Goal: Information Seeking & Learning: Learn about a topic

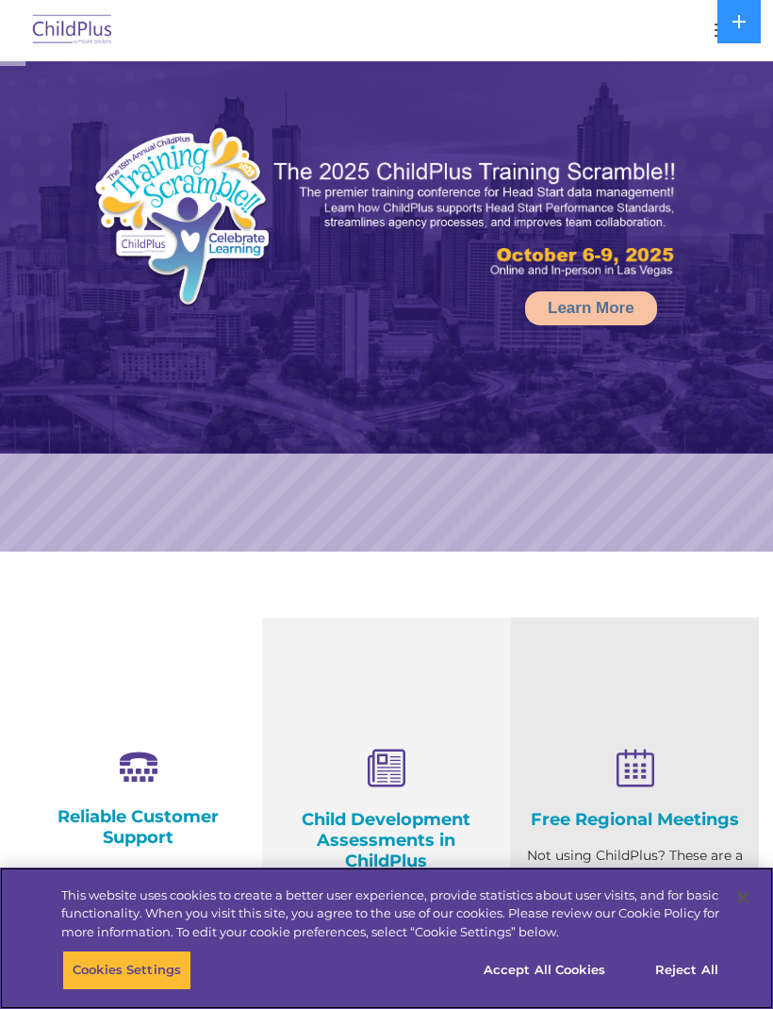
select select "MEDIUM"
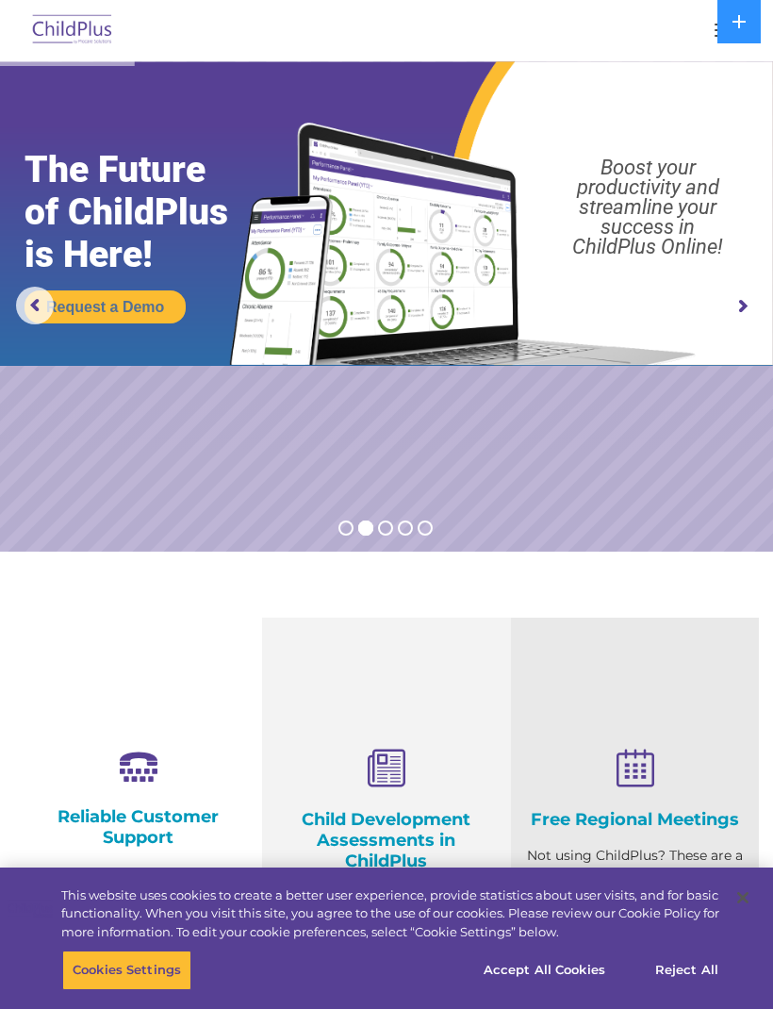
click at [678, 47] on div at bounding box center [386, 30] width 697 height 45
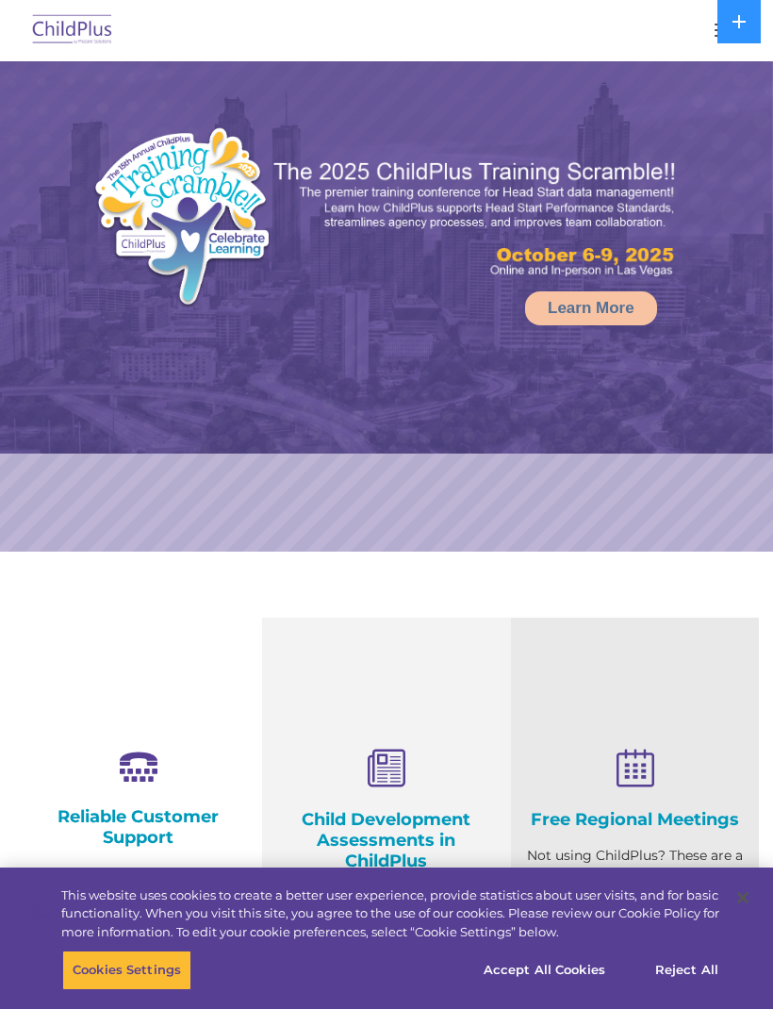
select select "MEDIUM"
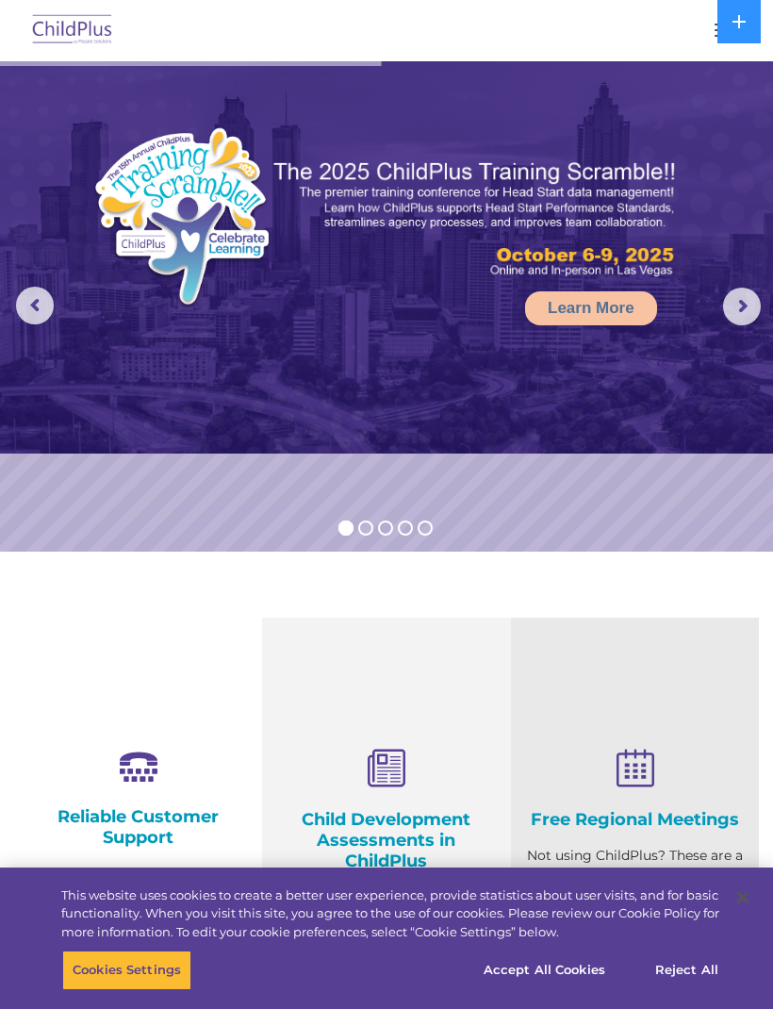
click at [74, 35] on img at bounding box center [72, 30] width 89 height 44
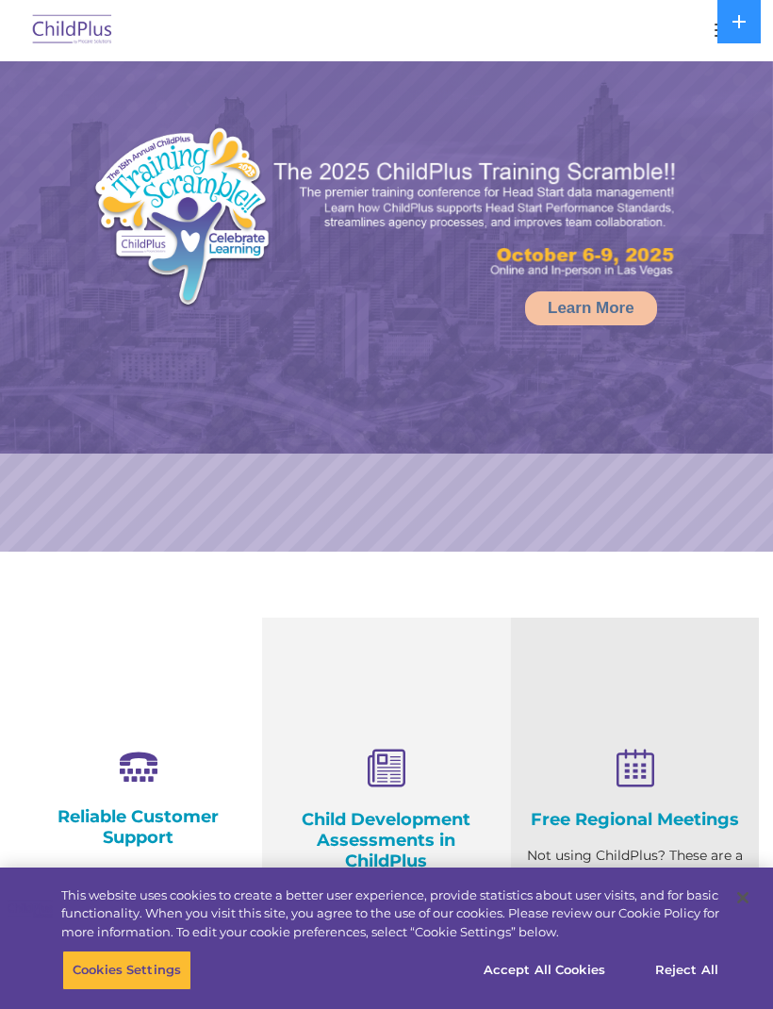
select select "MEDIUM"
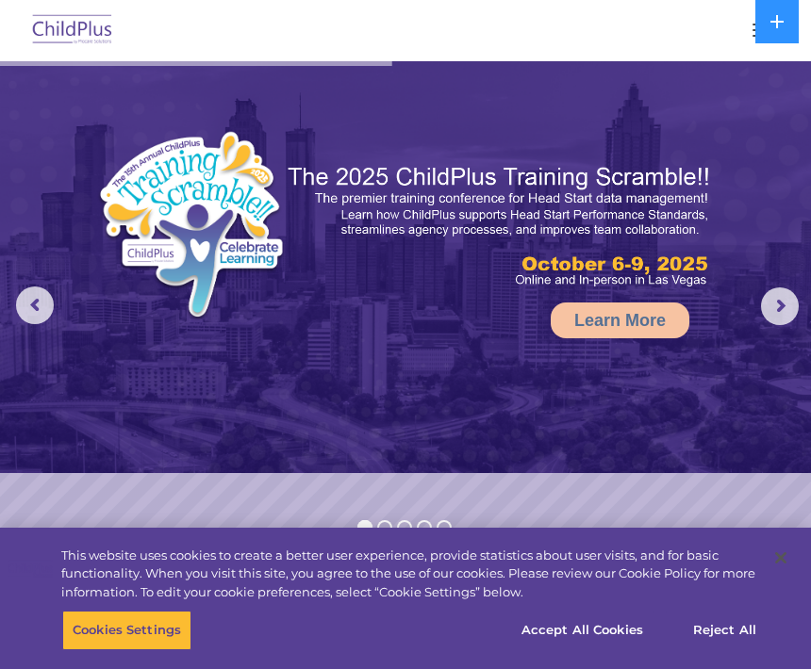
click at [747, 31] on button "button" at bounding box center [763, 30] width 40 height 30
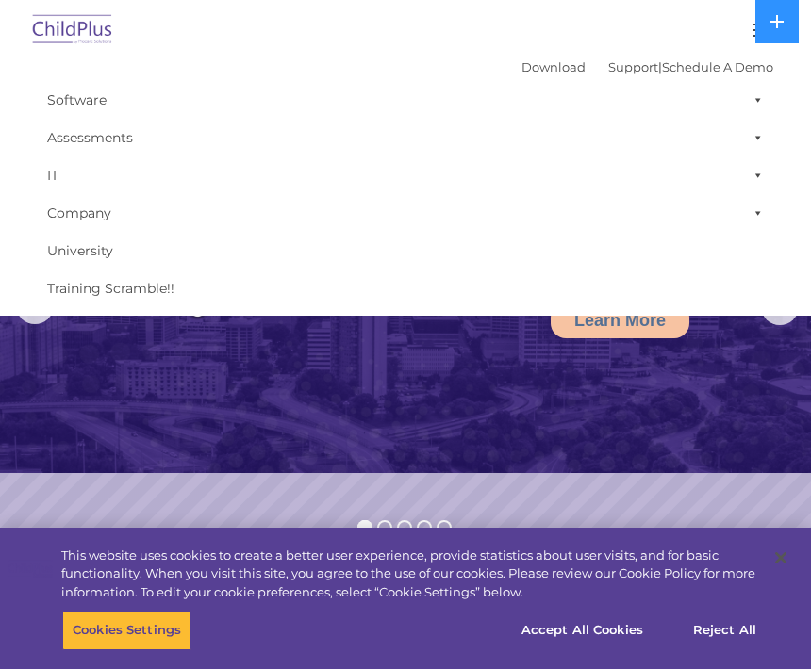
click at [655, 33] on div at bounding box center [405, 30] width 735 height 45
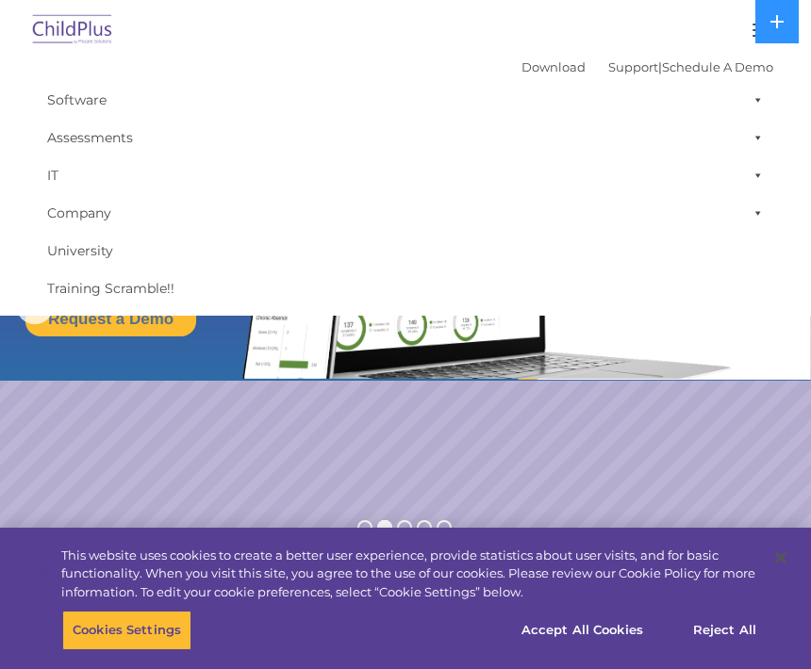
click at [743, 34] on button "button" at bounding box center [763, 30] width 40 height 30
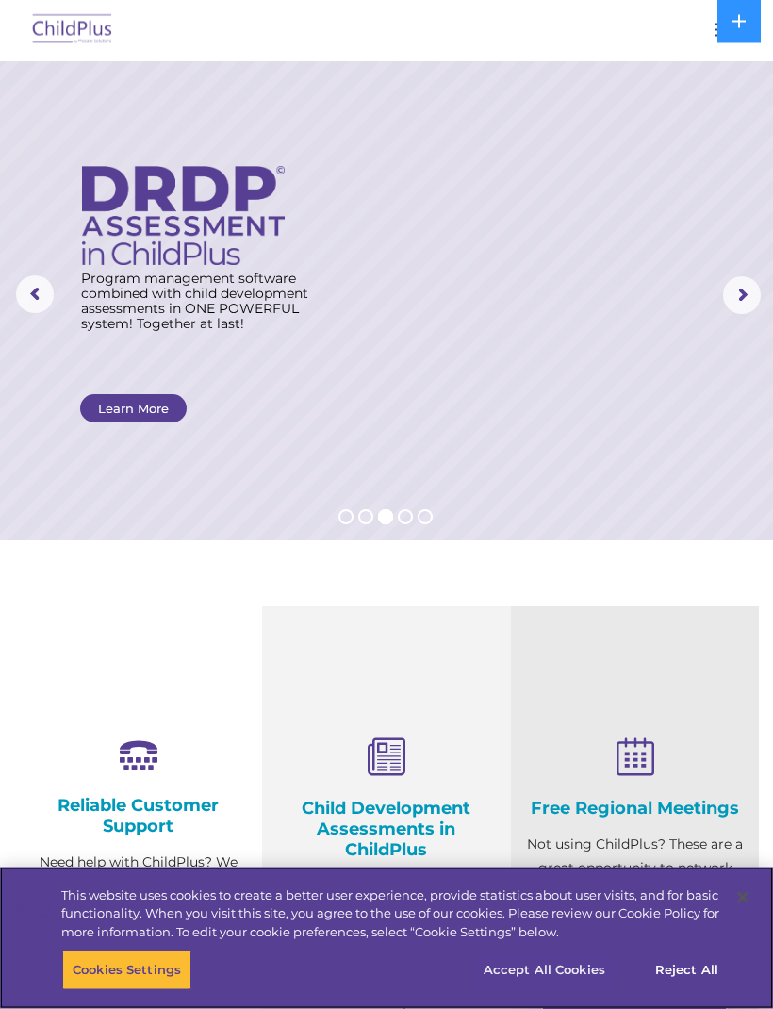
click at [554, 990] on button "Accept All Cookies" at bounding box center [544, 970] width 142 height 40
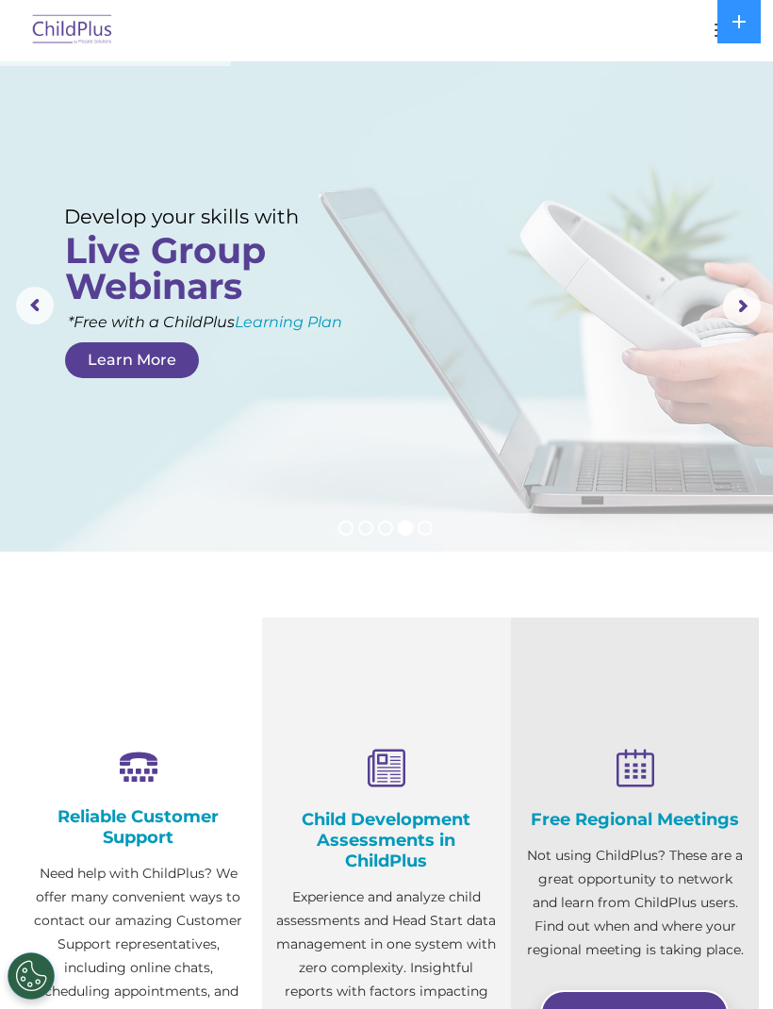
click at [58, 30] on img at bounding box center [72, 30] width 89 height 44
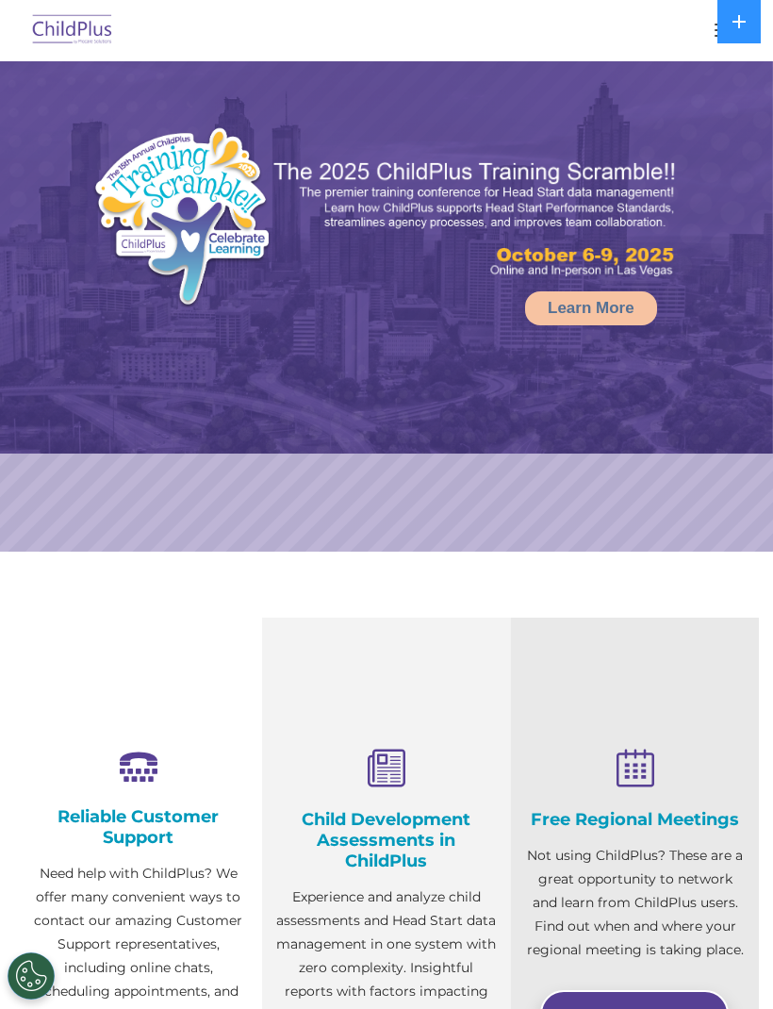
select select "MEDIUM"
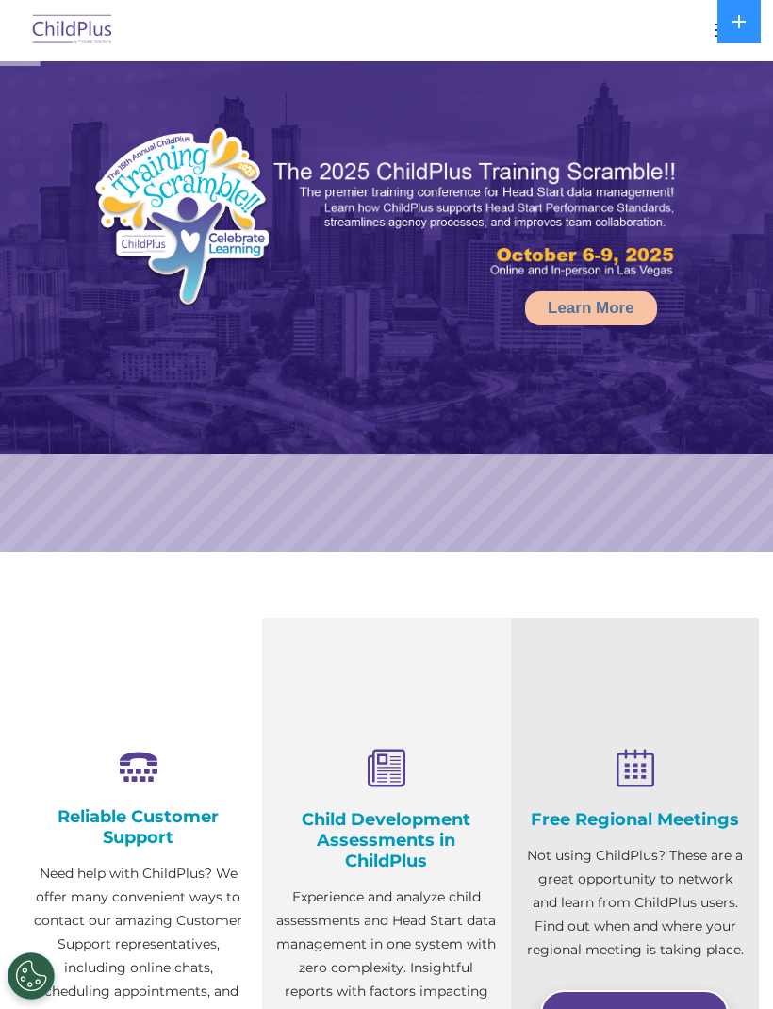
click at [704, 44] on div at bounding box center [386, 30] width 697 height 45
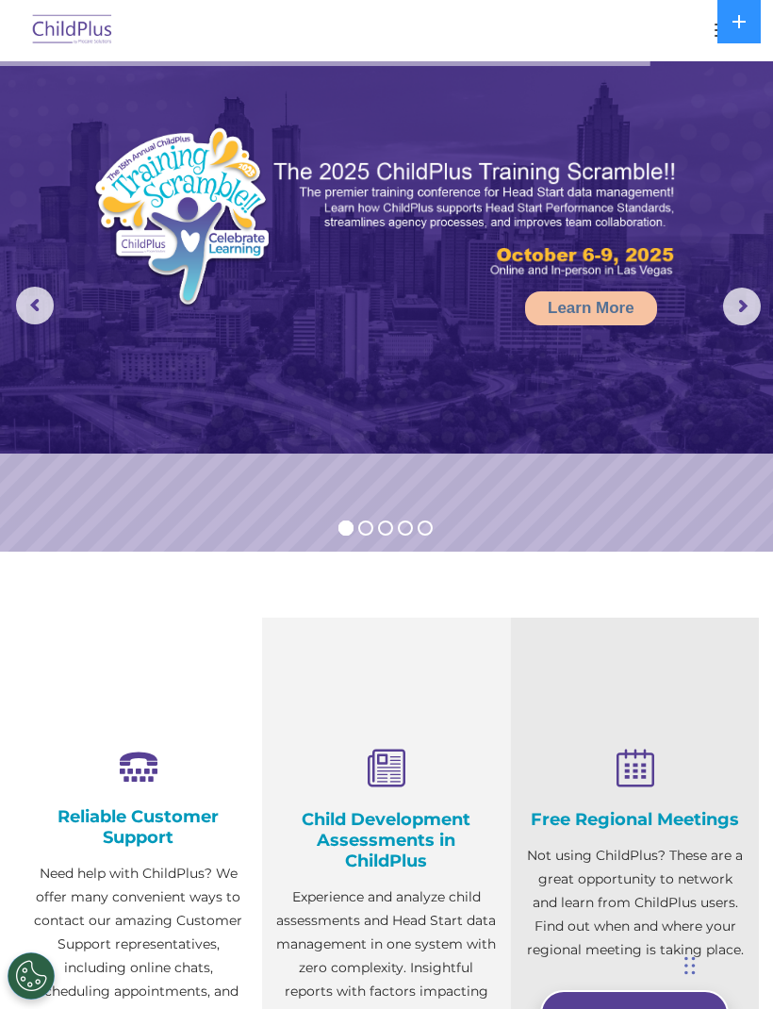
click at [716, 24] on span "button" at bounding box center [724, 25] width 21 height 2
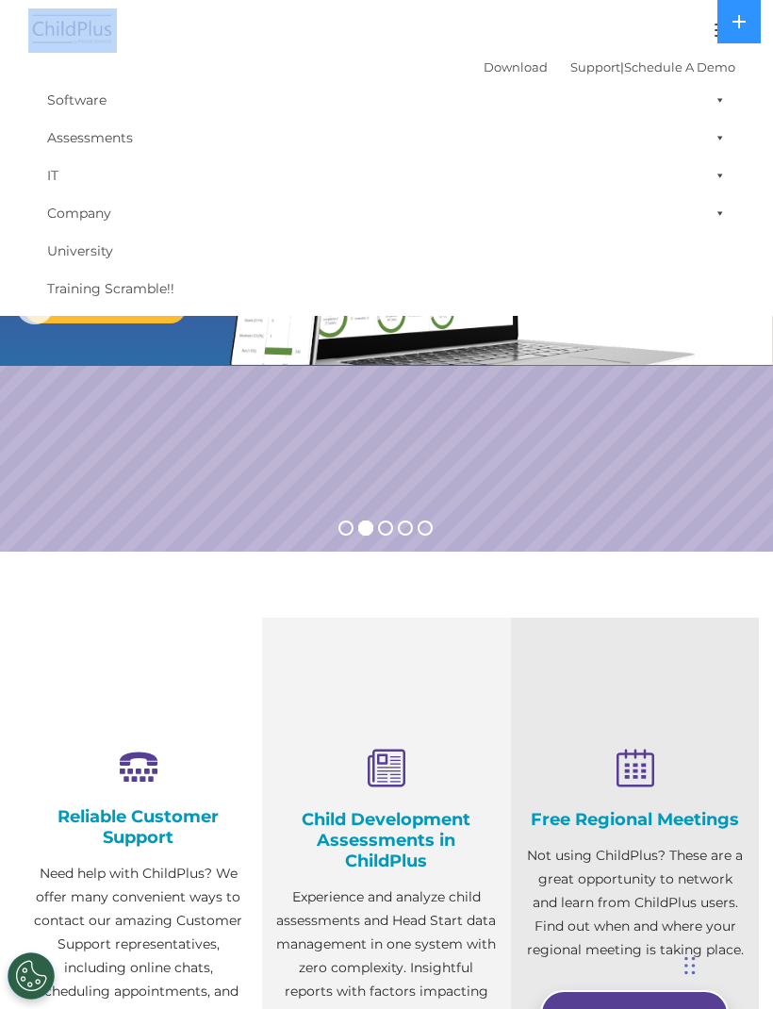
click at [770, 90] on nav "Download Support | Schedule A Demo  MENU MENU Software ChildPlus: The original…" at bounding box center [386, 158] width 773 height 316
click at [642, 50] on div at bounding box center [386, 30] width 697 height 45
click at [717, 26] on button at bounding box center [738, 21] width 43 height 43
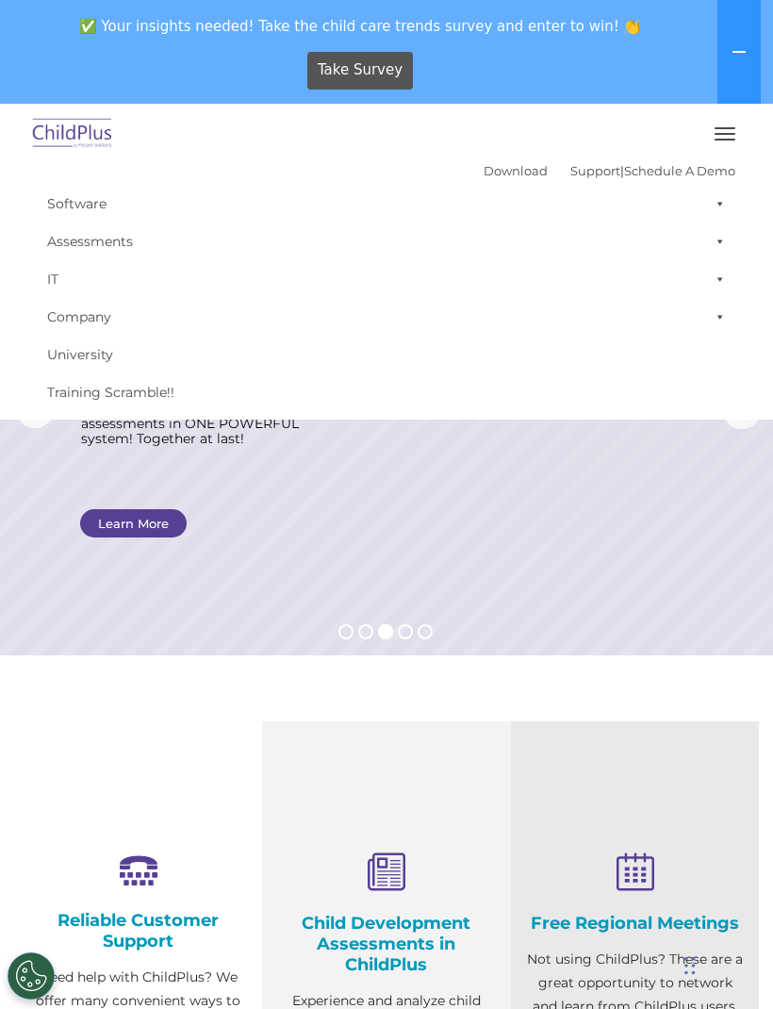
click at [732, 138] on button "button" at bounding box center [725, 134] width 40 height 30
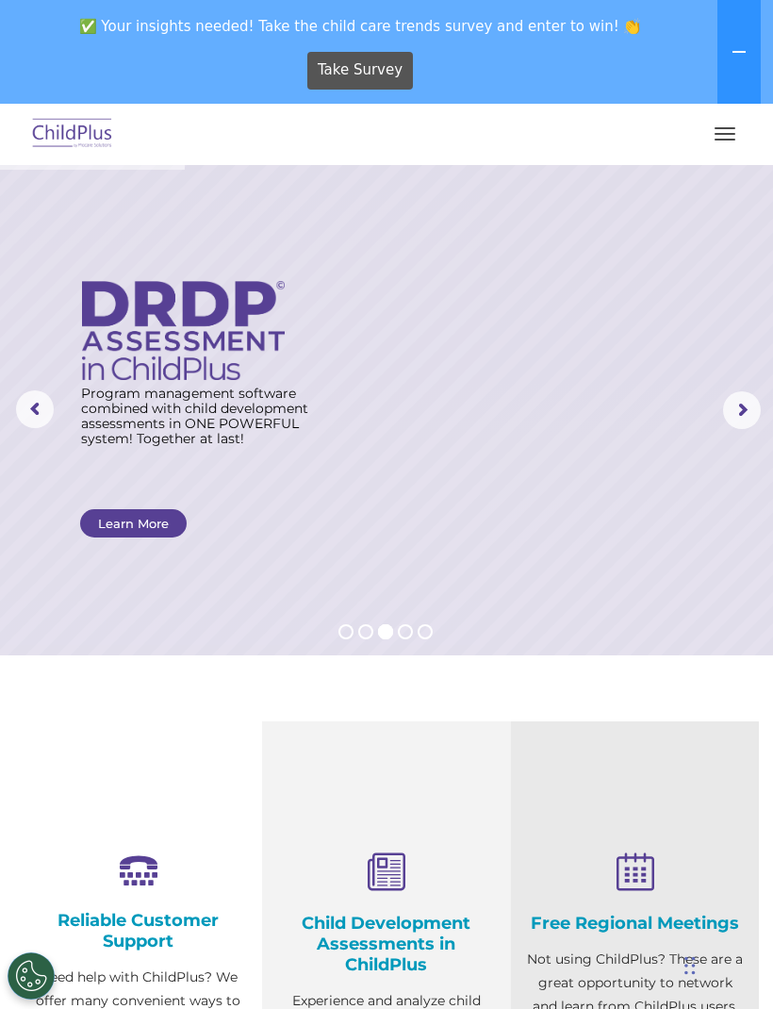
click at [729, 127] on span "button" at bounding box center [724, 128] width 21 height 2
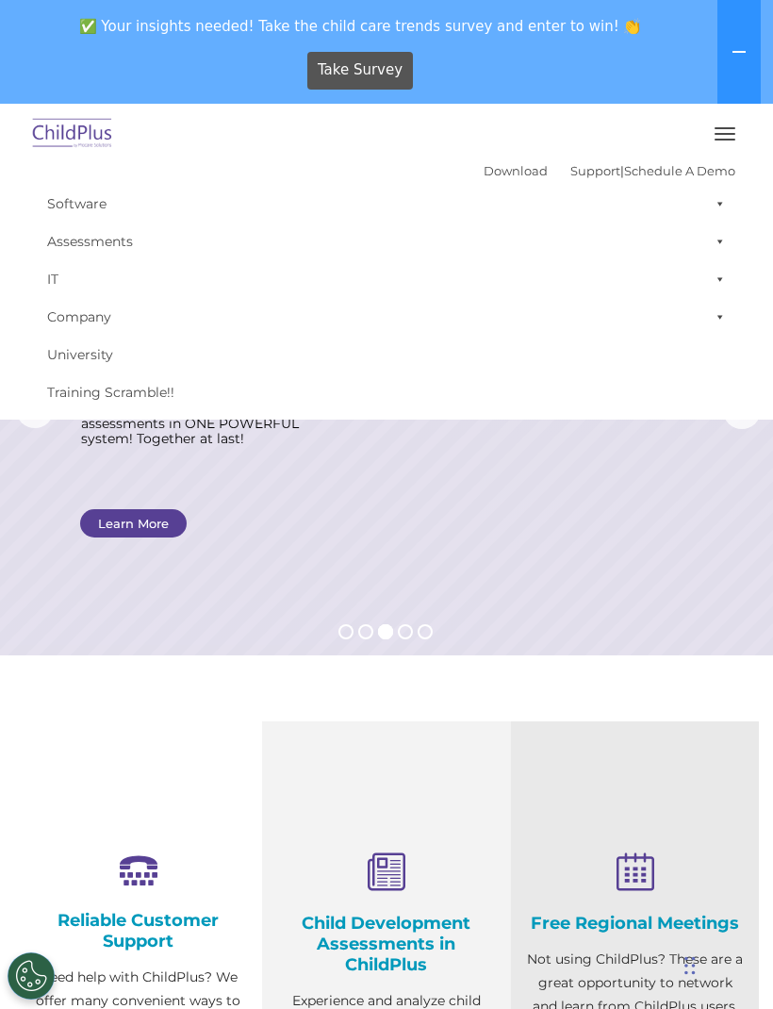
click at [727, 130] on button "button" at bounding box center [725, 134] width 40 height 30
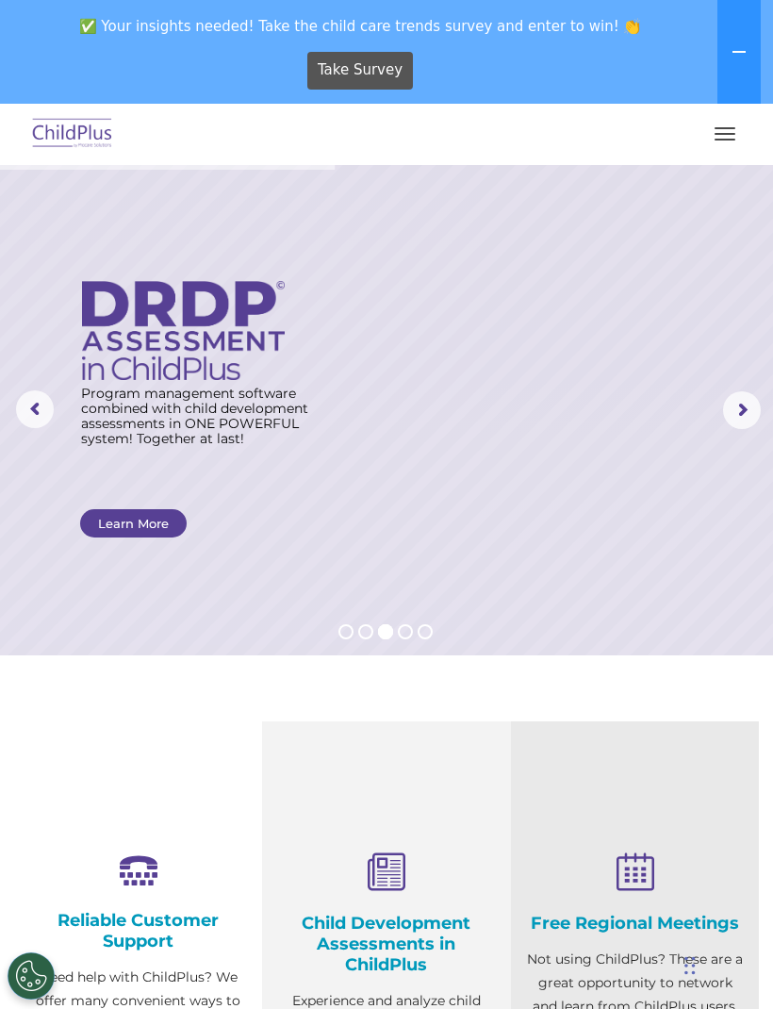
click at [722, 135] on button "button" at bounding box center [725, 134] width 40 height 30
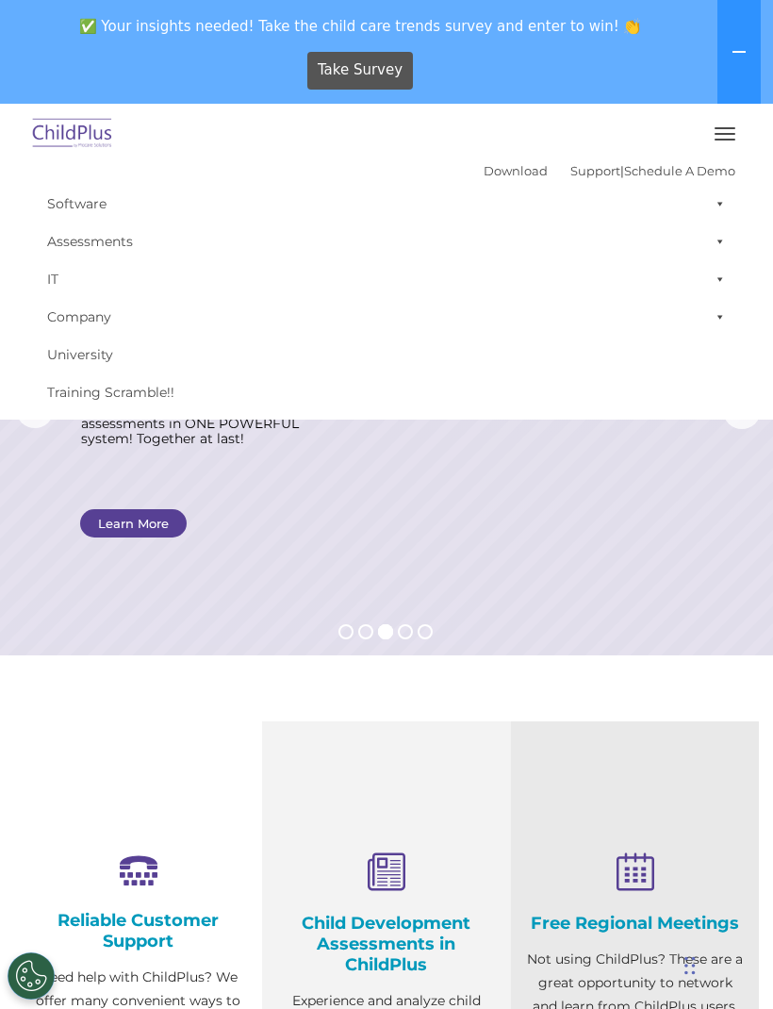
click at [658, 542] on rs-layer at bounding box center [386, 410] width 773 height 490
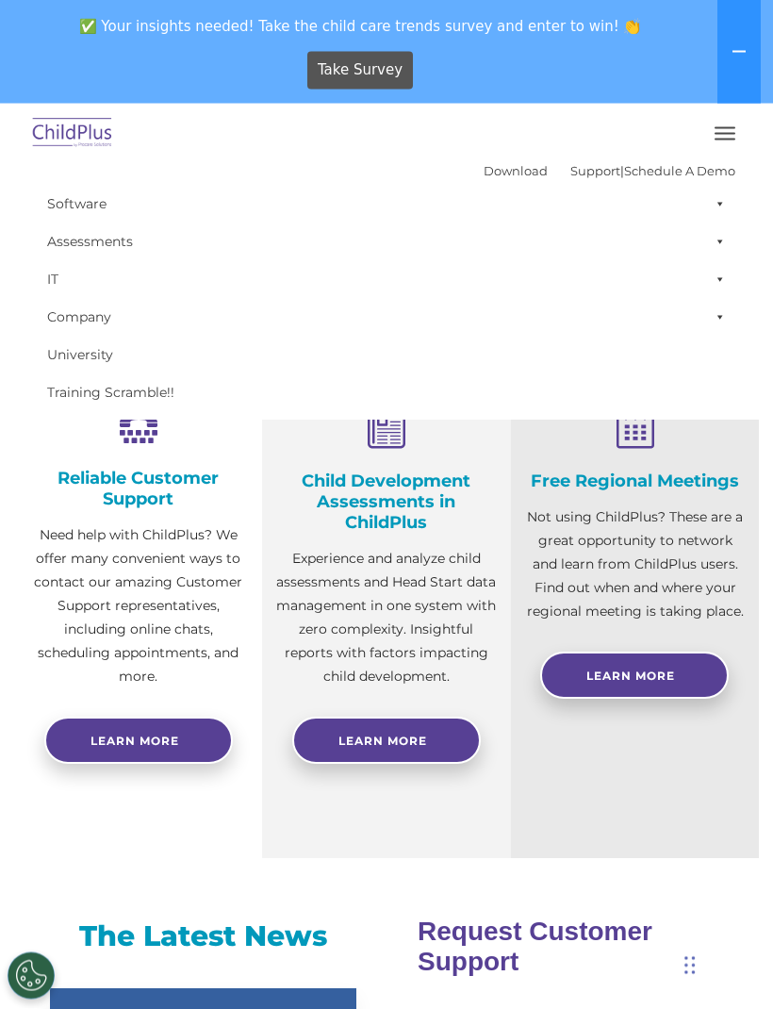
scroll to position [442, 0]
click at [724, 131] on button "button" at bounding box center [725, 134] width 40 height 30
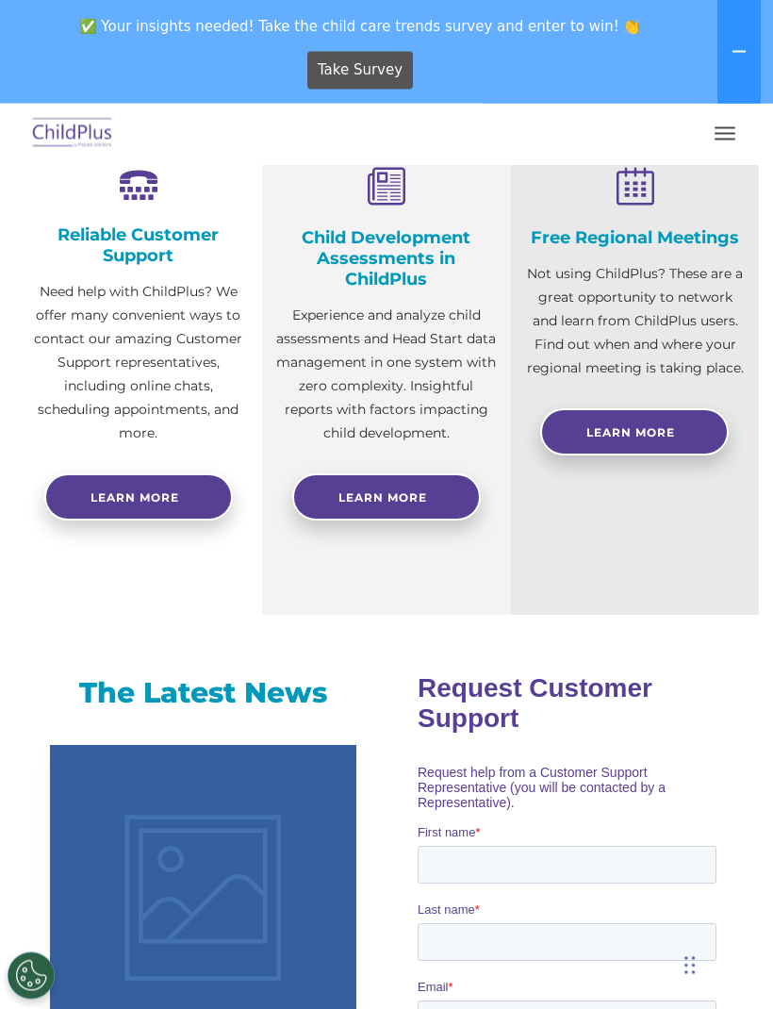
scroll to position [686, 0]
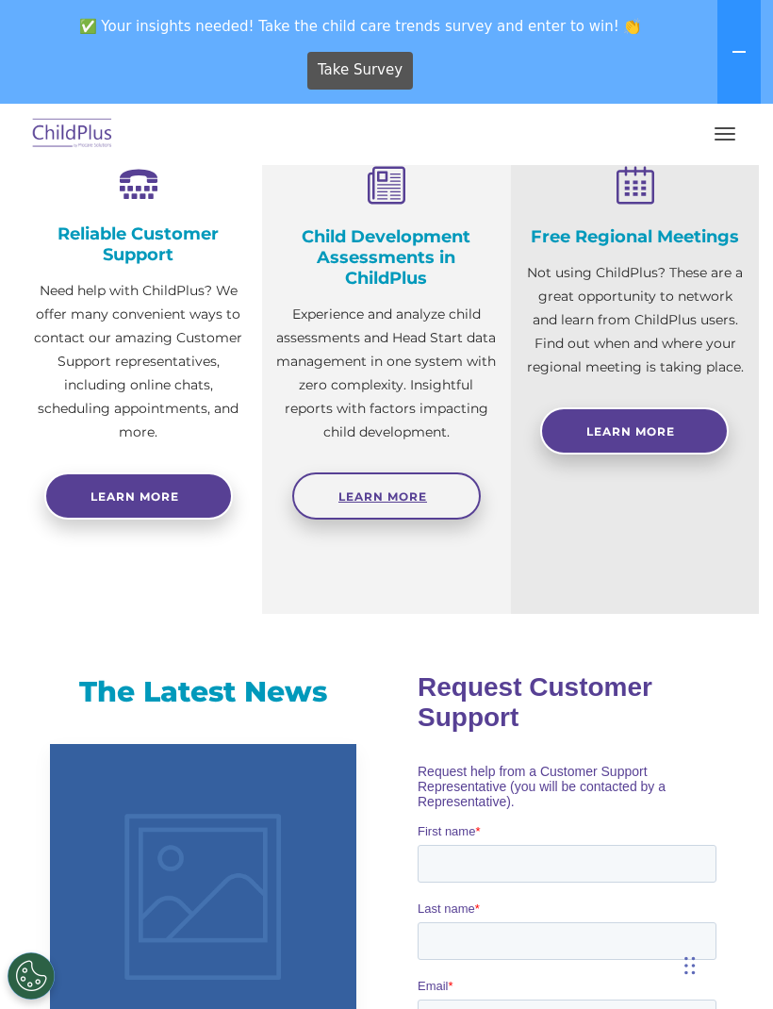
click at [391, 495] on span "Learn More" at bounding box center [382, 496] width 89 height 14
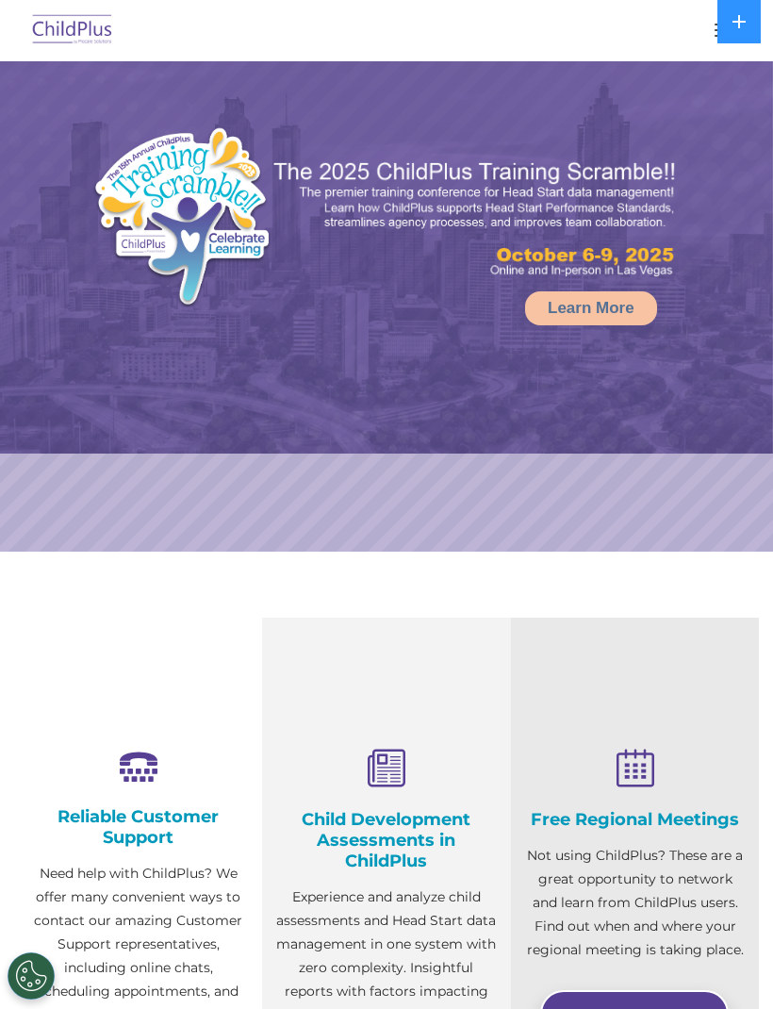
select select "MEDIUM"
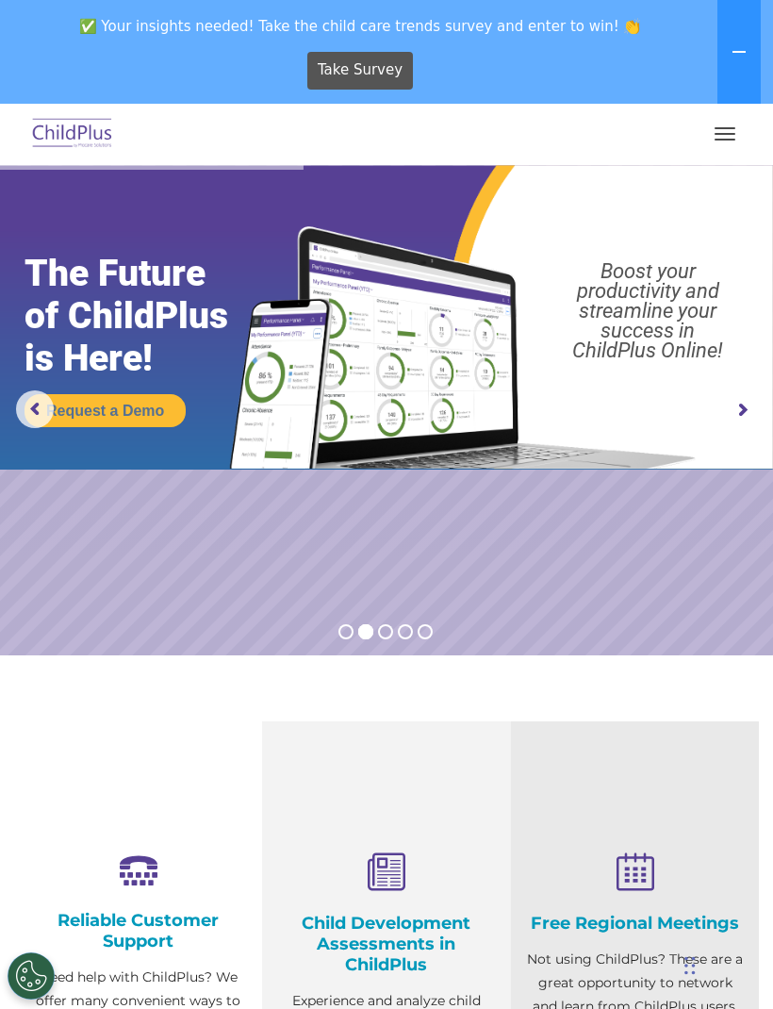
click at [62, 127] on img at bounding box center [72, 134] width 89 height 44
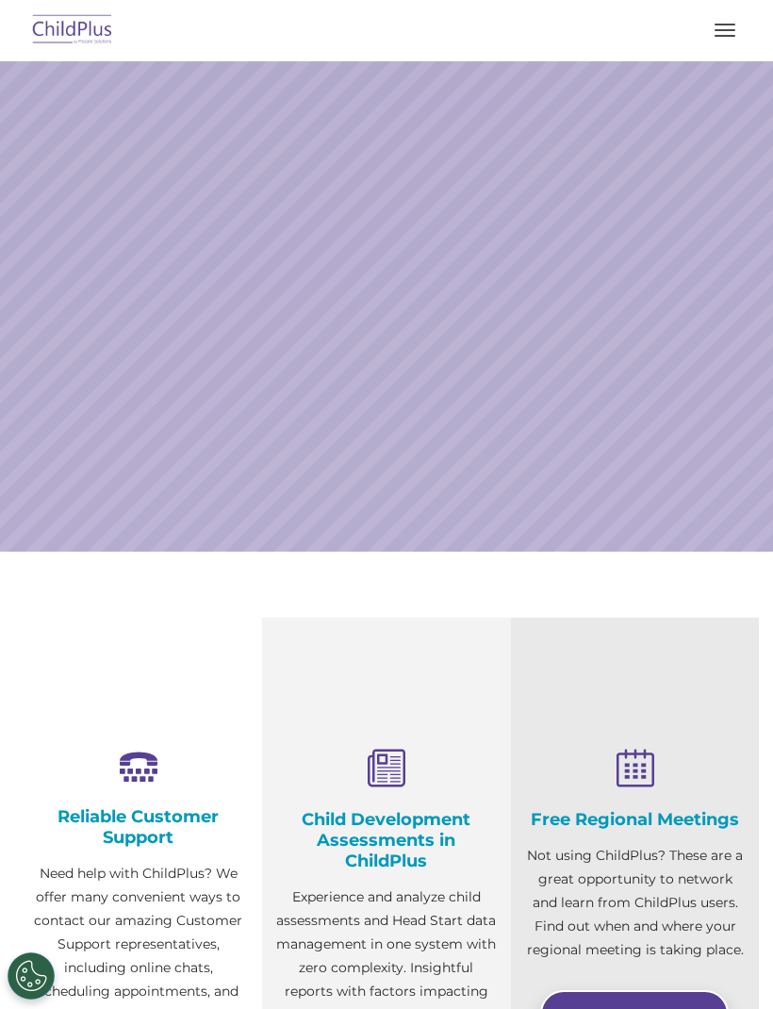
scroll to position [330, 0]
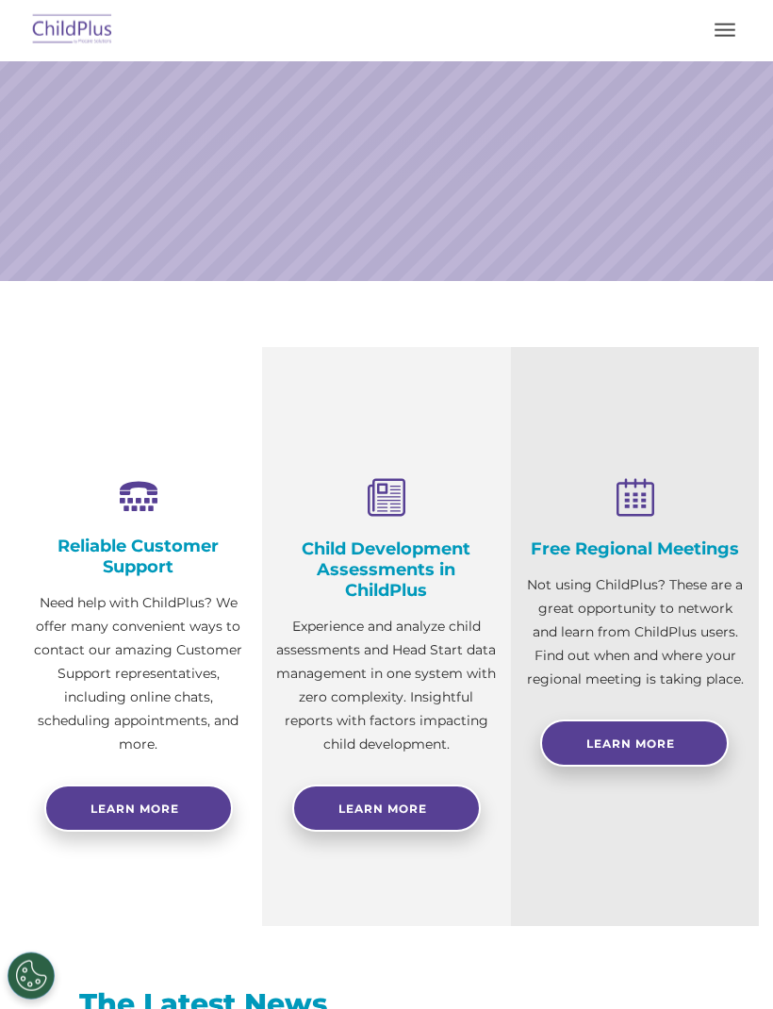
select select "MEDIUM"
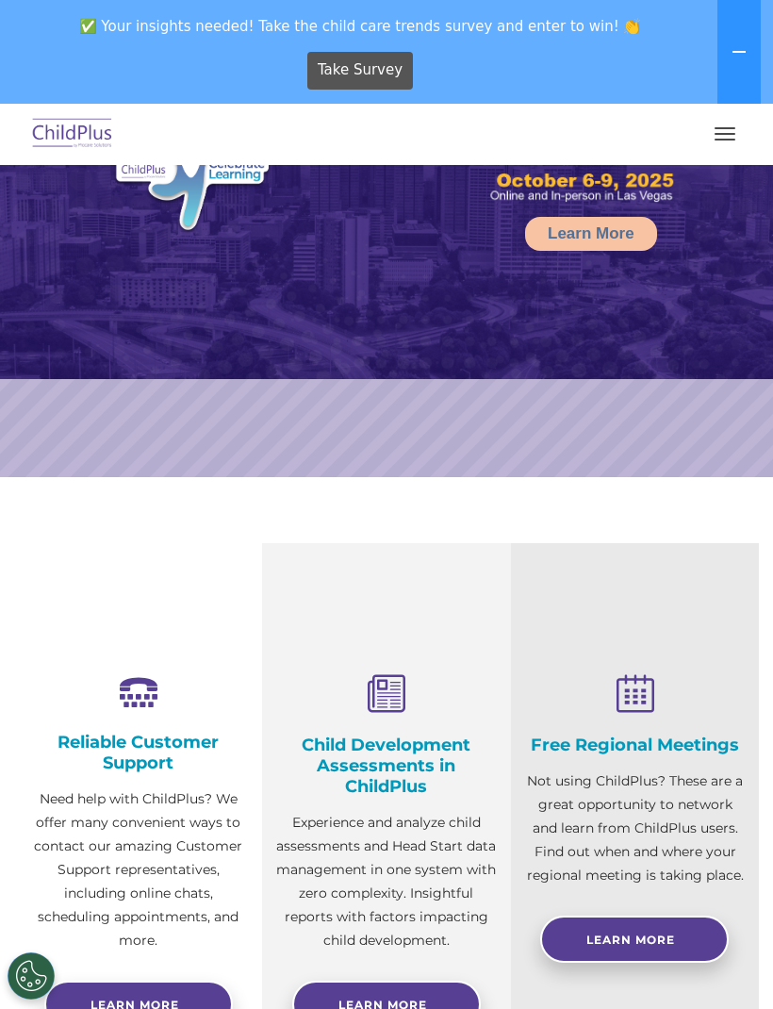
scroll to position [0, 0]
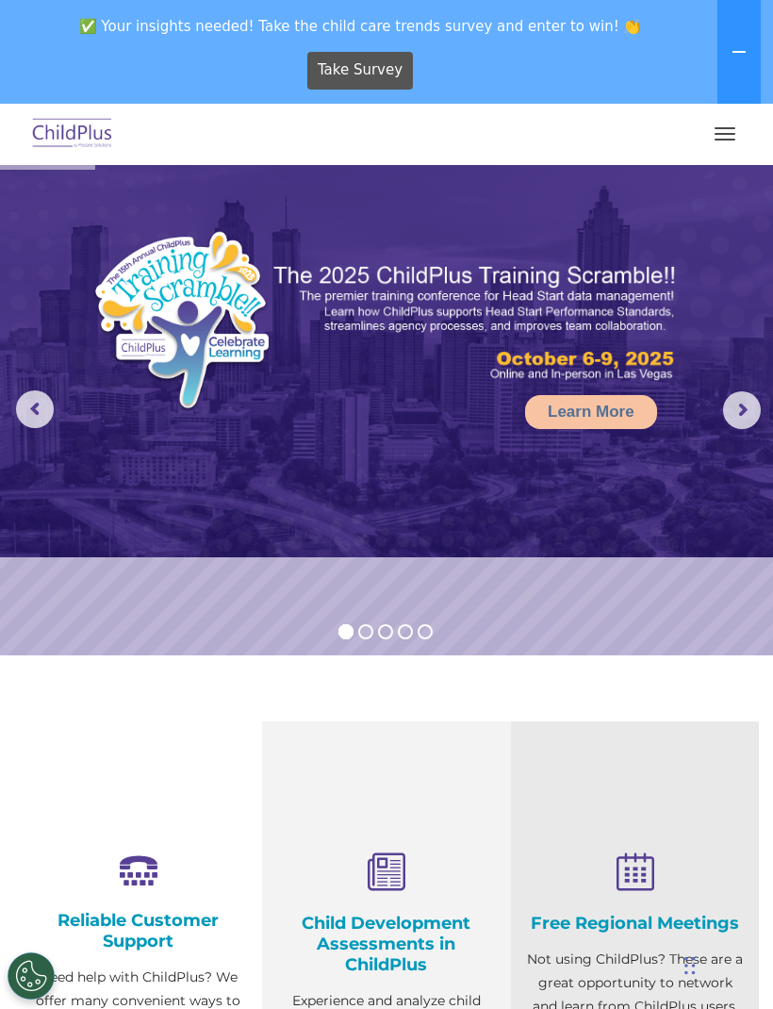
click at [727, 142] on button "button" at bounding box center [725, 134] width 40 height 30
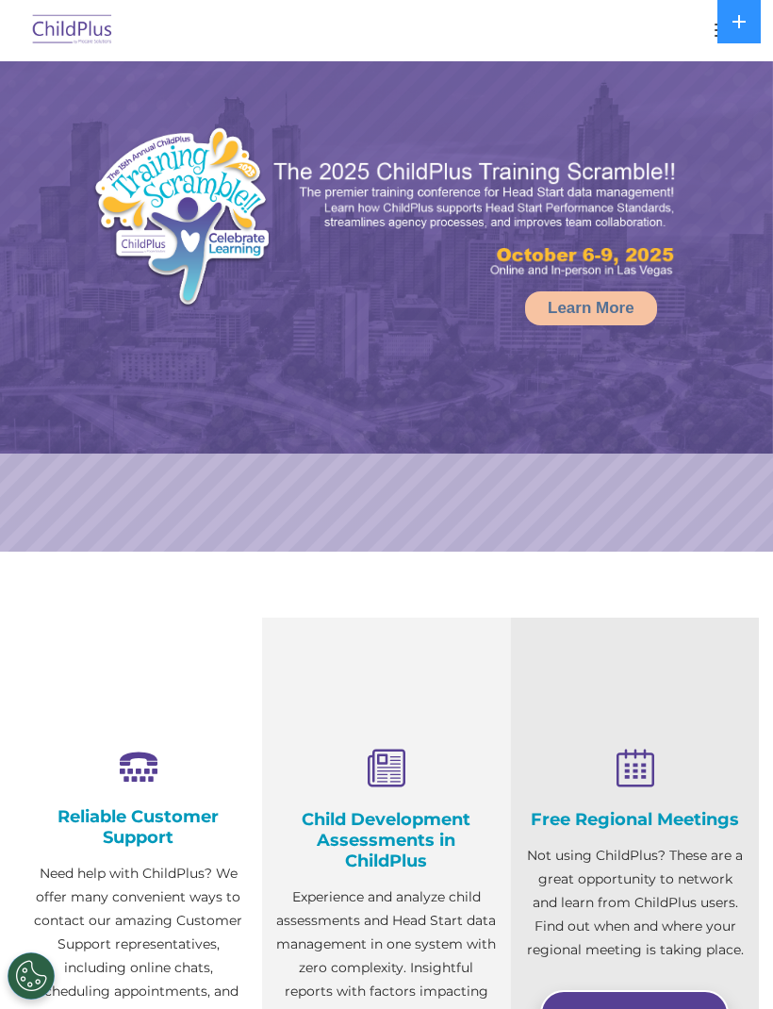
select select "MEDIUM"
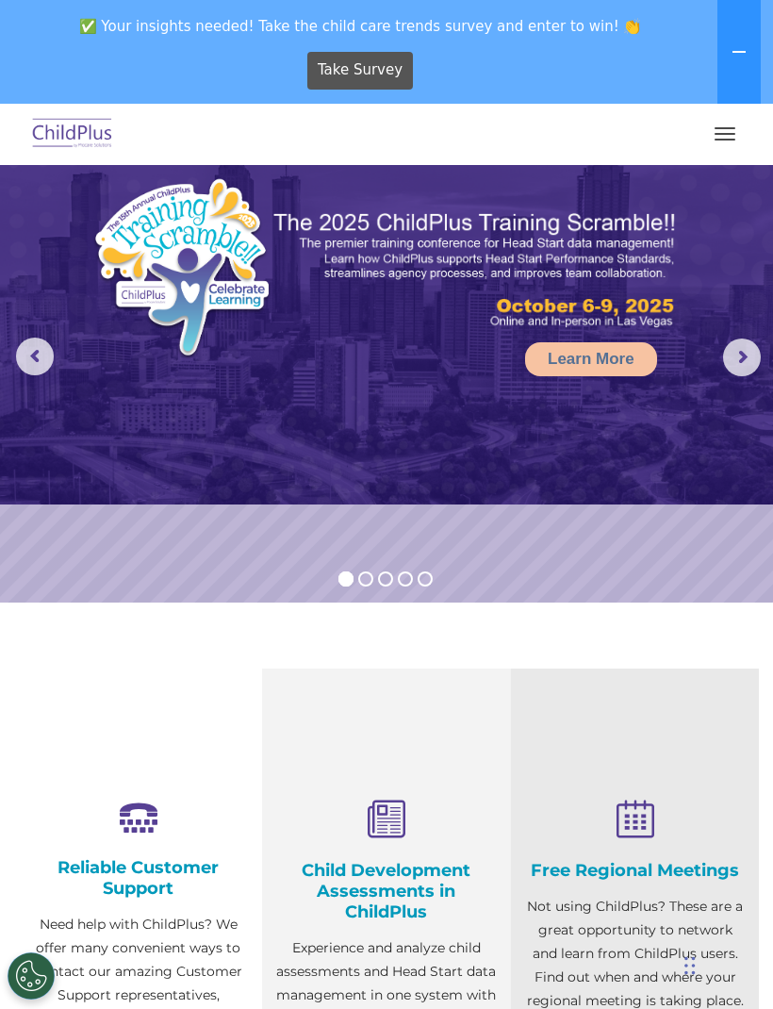
scroll to position [58, 0]
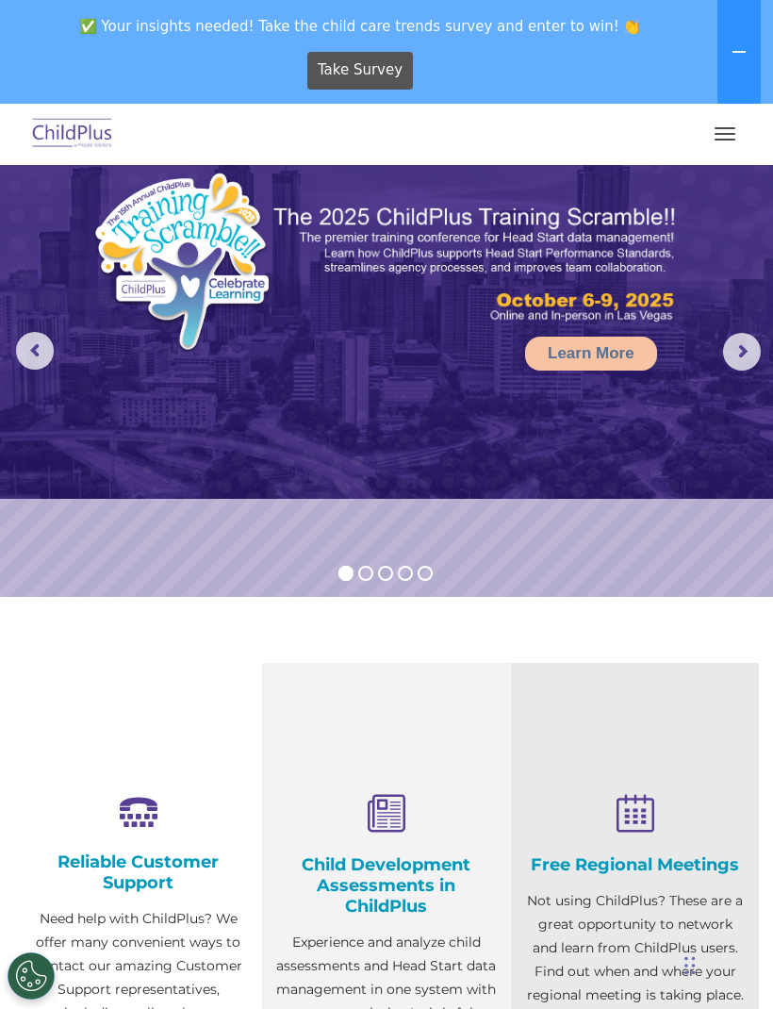
click at [750, 348] on rs-arrow at bounding box center [742, 352] width 38 height 38
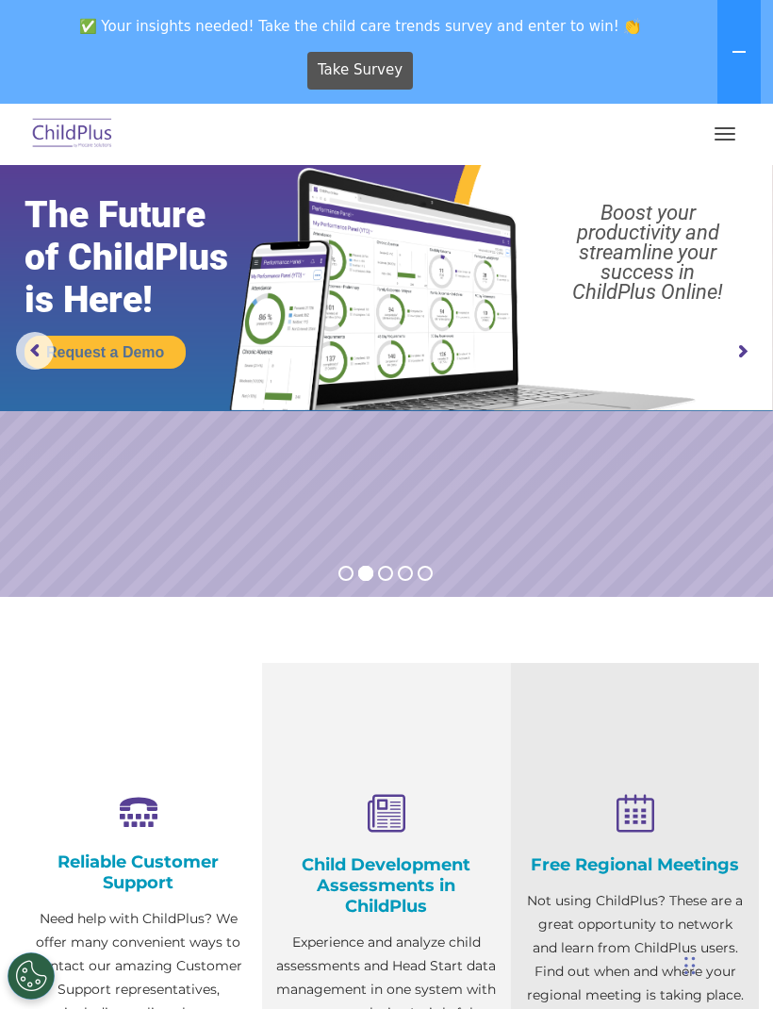
click at [747, 352] on rs-arrow at bounding box center [742, 352] width 38 height 38
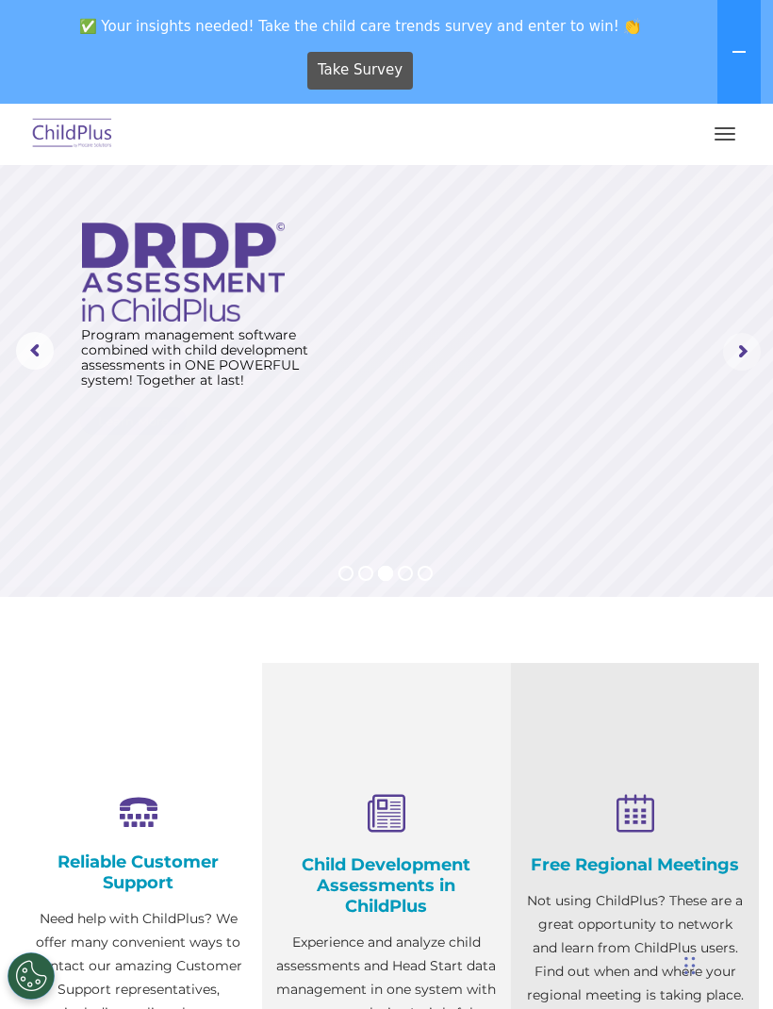
click at [751, 355] on rs-arrow at bounding box center [742, 352] width 38 height 38
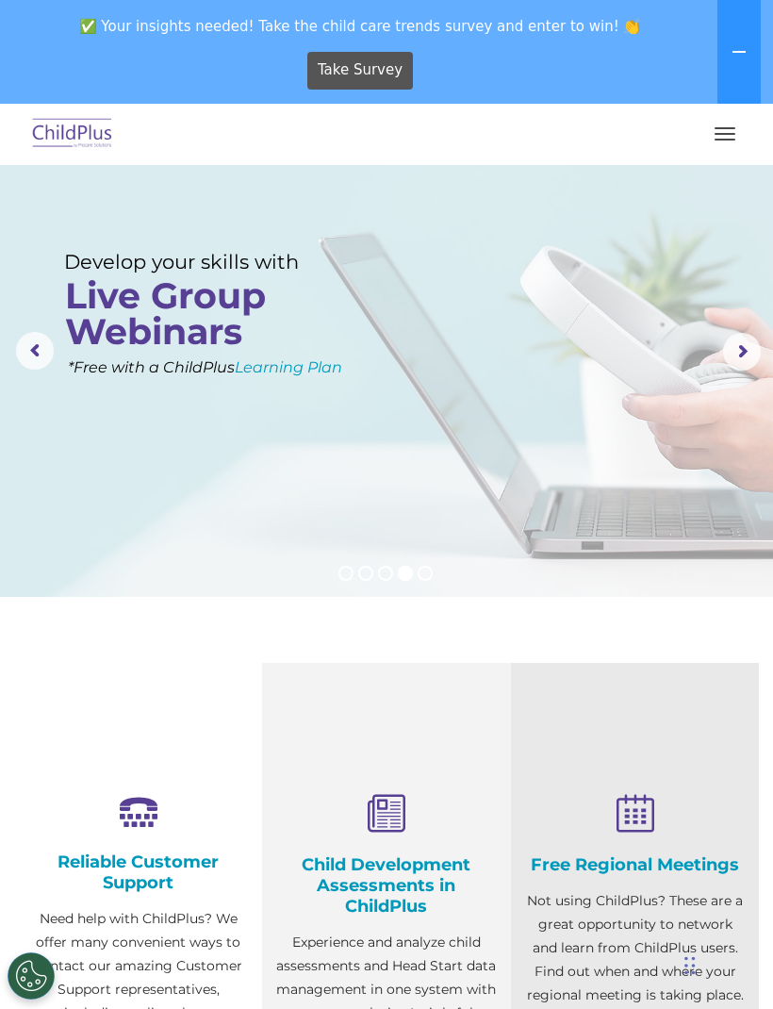
click at [739, 345] on rs-arrow at bounding box center [742, 352] width 38 height 38
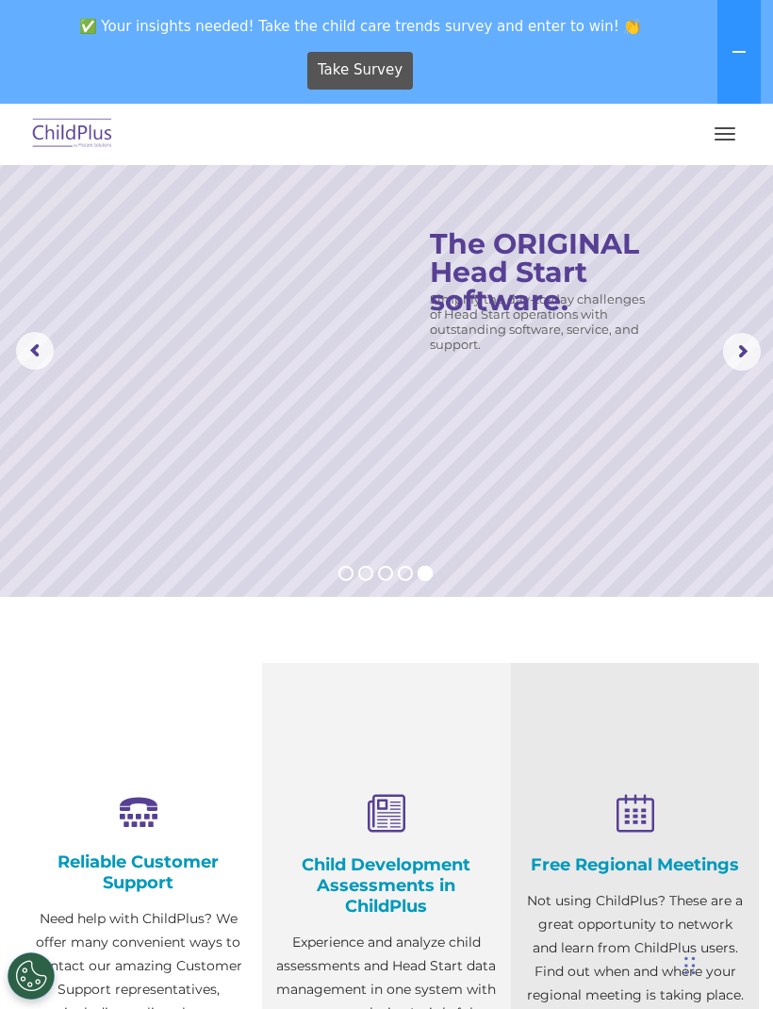
click at [748, 354] on rs-arrow at bounding box center [742, 352] width 38 height 38
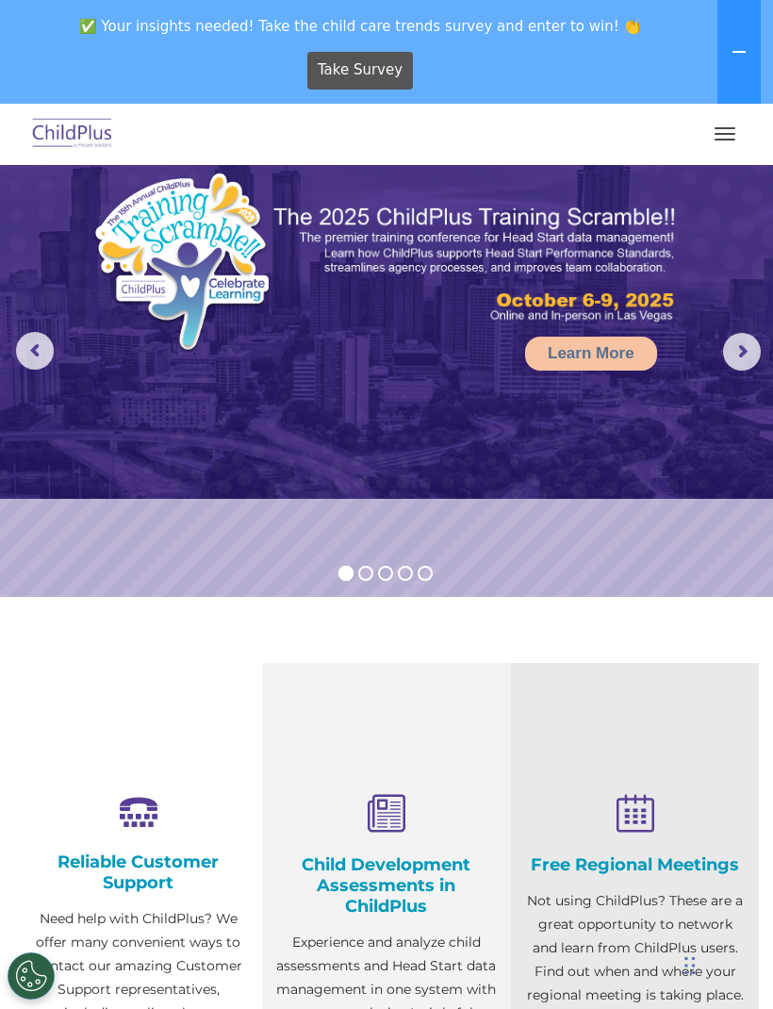
click at [42, 347] on rs-arrow at bounding box center [35, 351] width 38 height 38
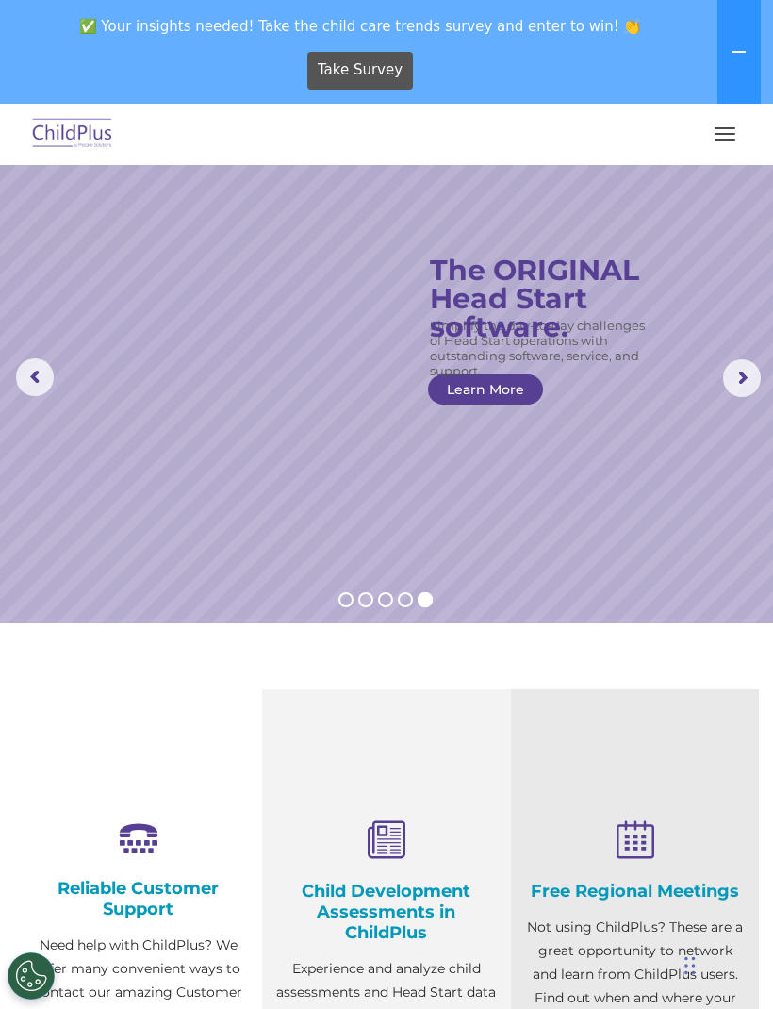
scroll to position [0, 0]
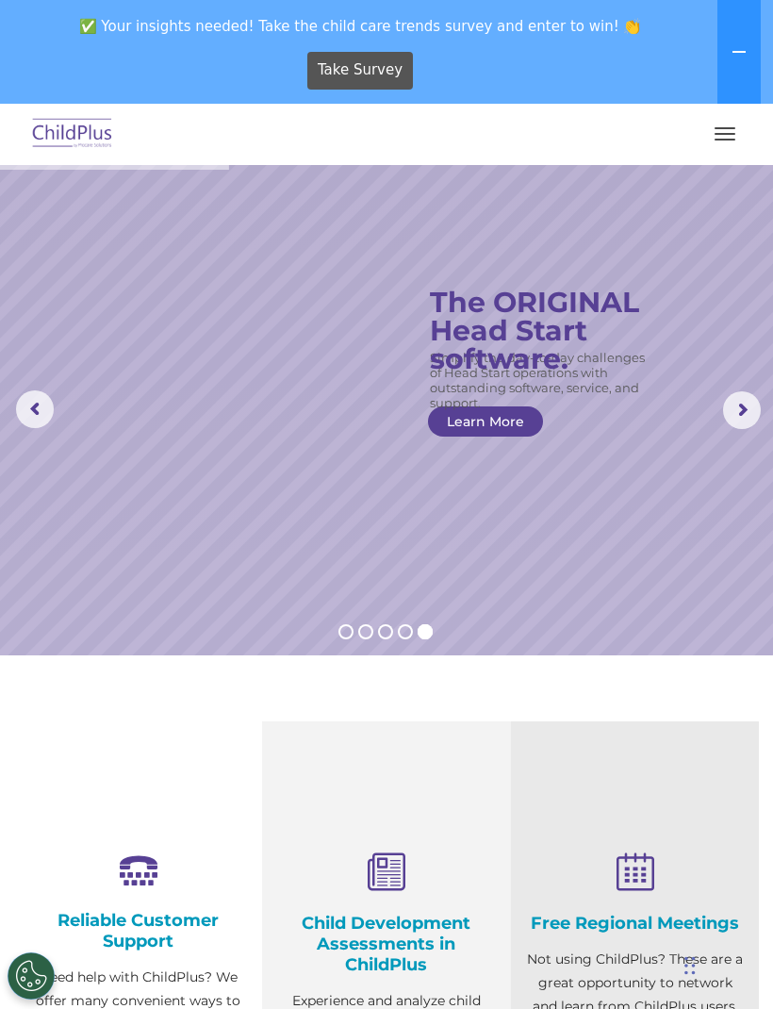
click at [726, 130] on button "button" at bounding box center [725, 134] width 40 height 30
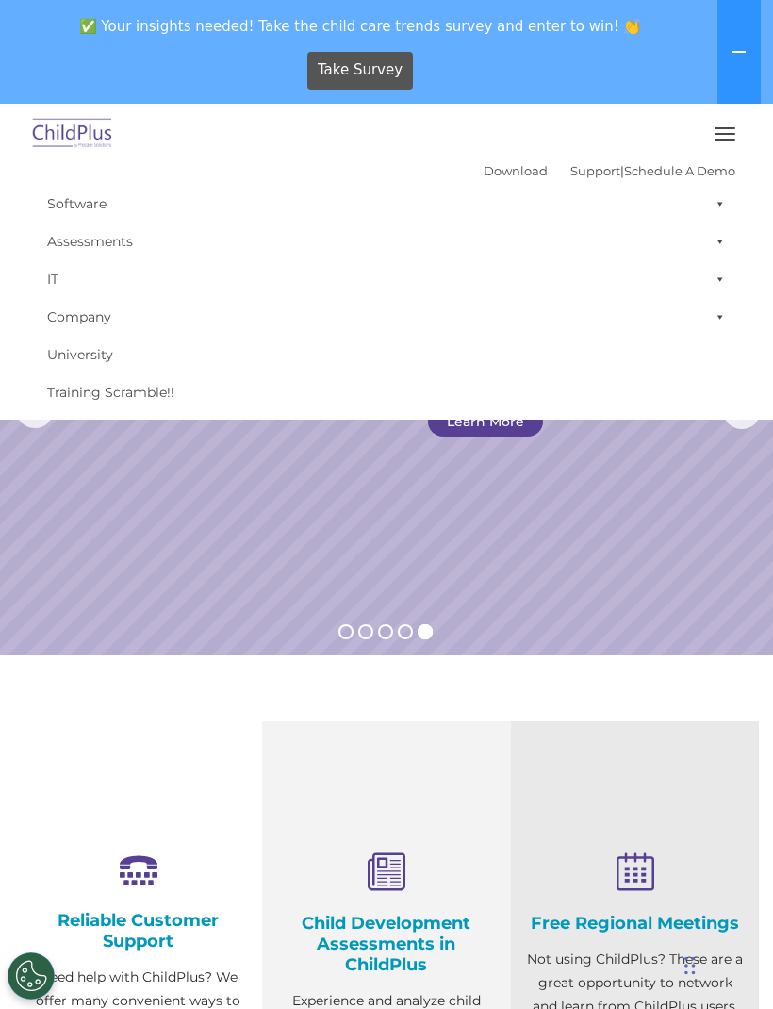
click at [730, 136] on button "button" at bounding box center [725, 134] width 40 height 30
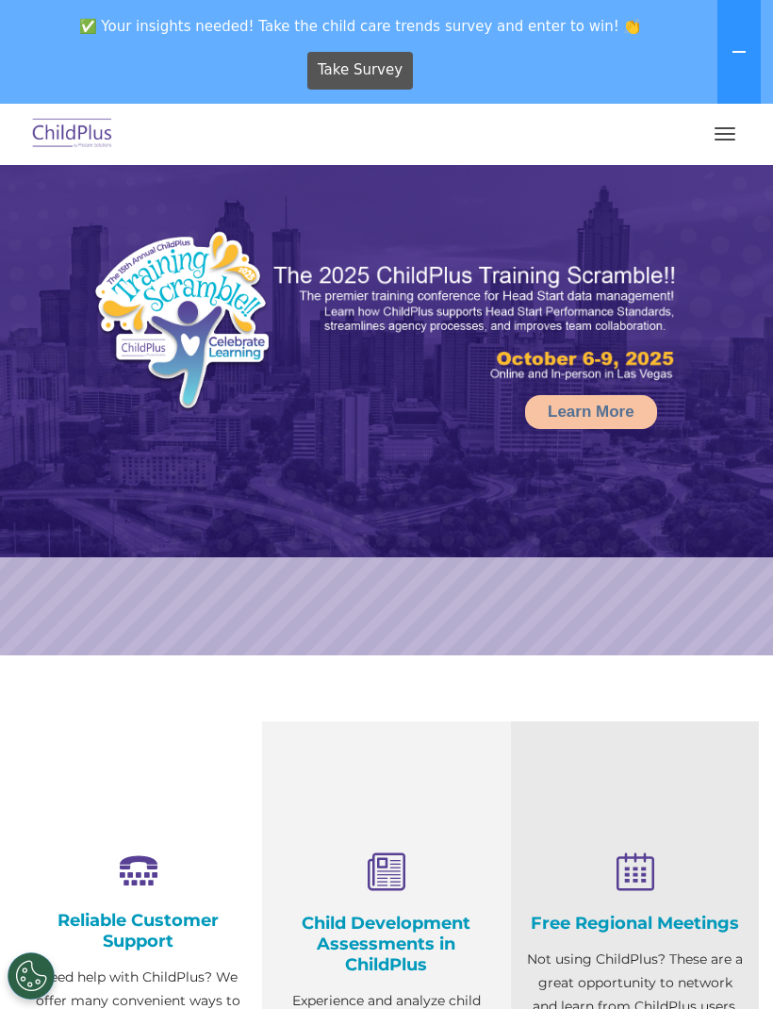
select select "MEDIUM"
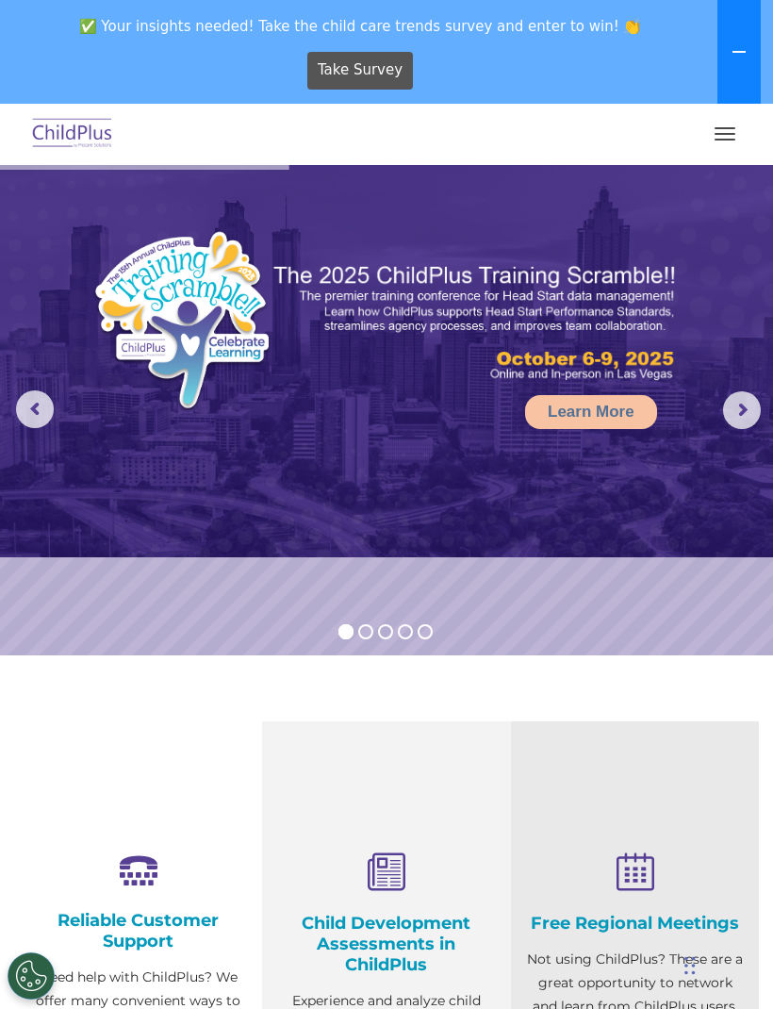
click at [741, 53] on icon at bounding box center [738, 52] width 13 height 2
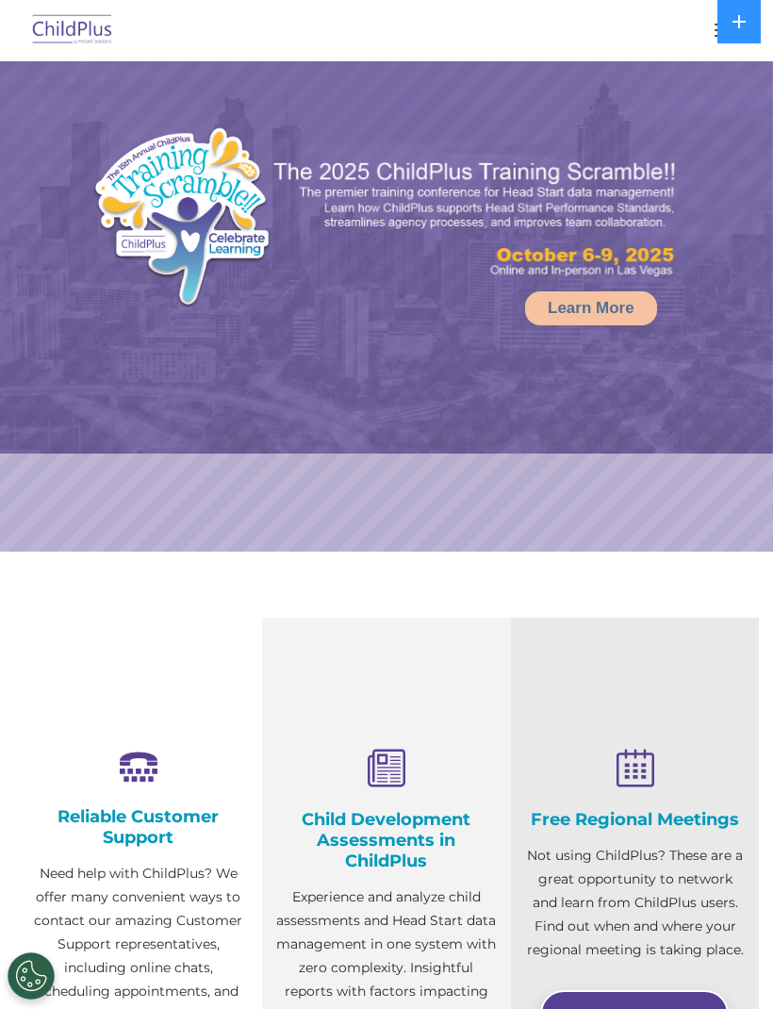
select select "MEDIUM"
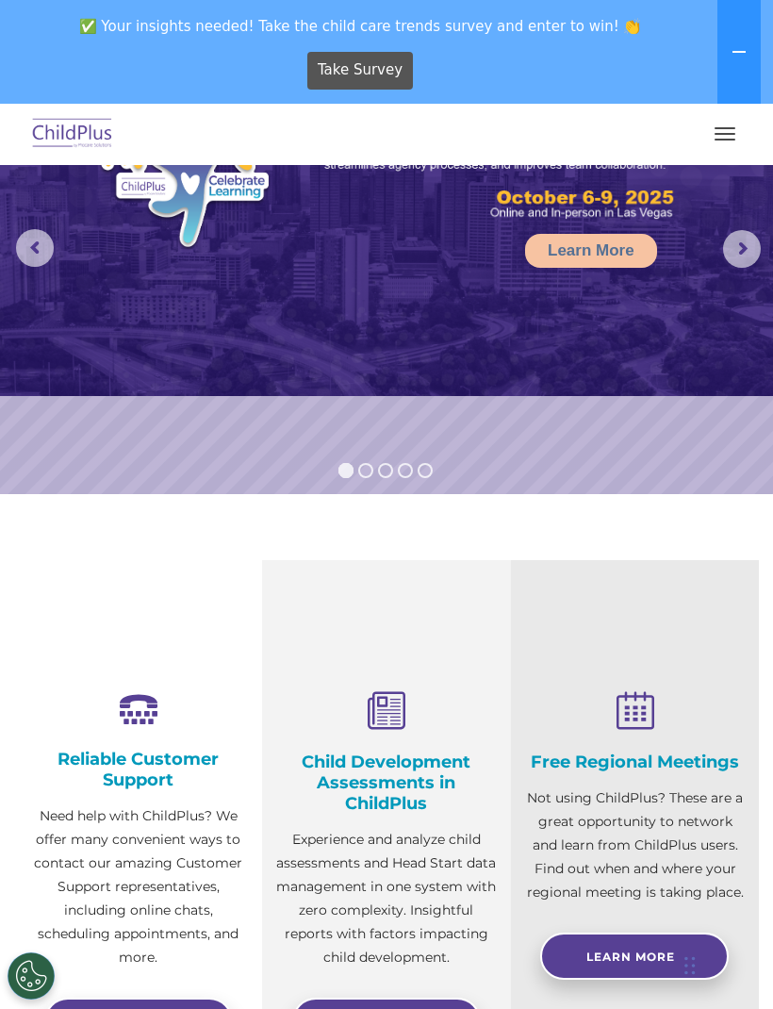
scroll to position [168, 0]
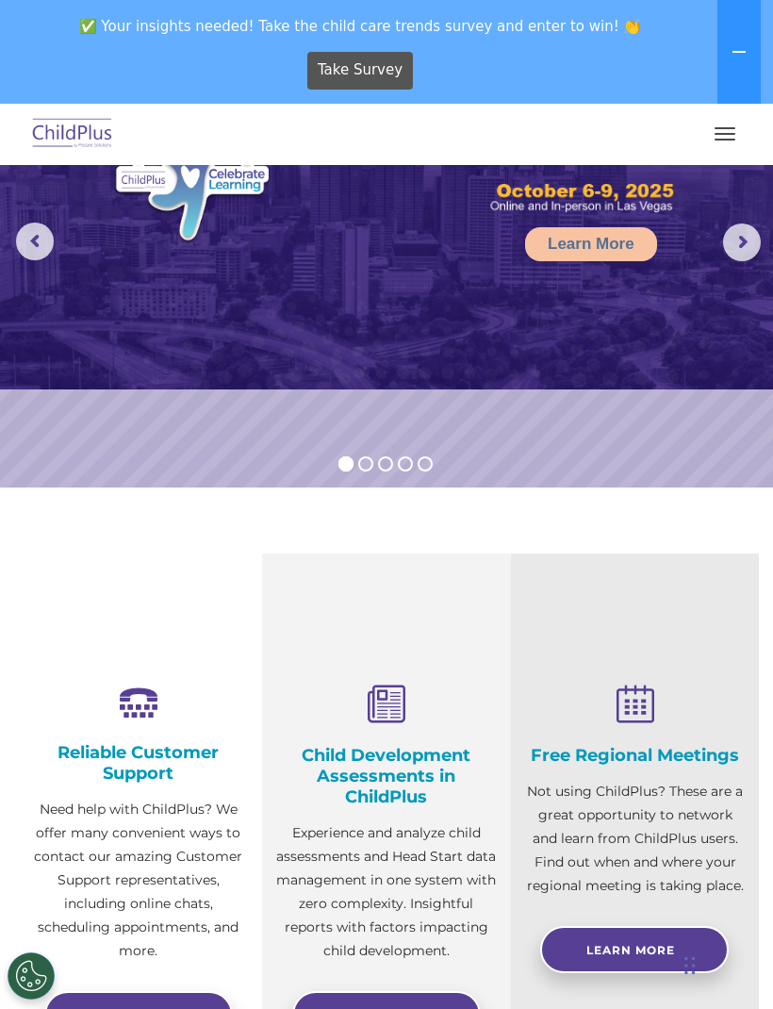
click at [394, 800] on h4 "Child Development Assessments in ChildPlus" at bounding box center [386, 776] width 220 height 62
click at [365, 900] on p "Experience and analyze child assessments and Head Start data management in one …" at bounding box center [386, 891] width 220 height 141
click at [391, 736] on div "Child Development Assessments in ChildPlus Experience and analyze child assessm…" at bounding box center [386, 823] width 220 height 277
click at [387, 698] on icon at bounding box center [386, 705] width 220 height 41
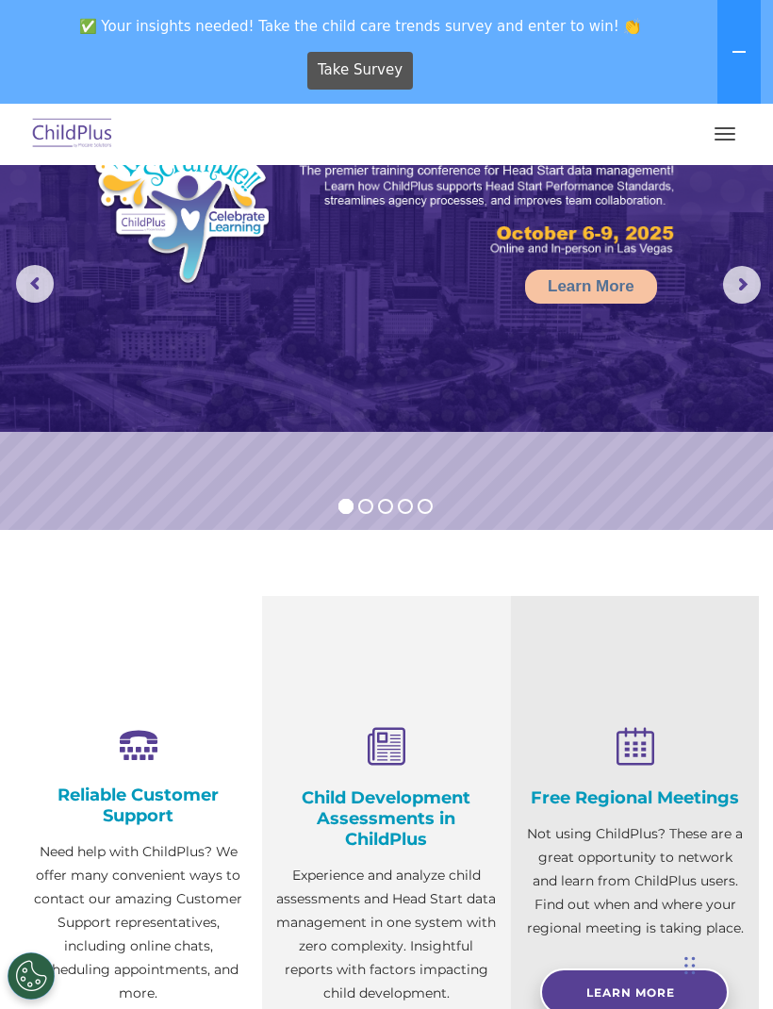
scroll to position [0, 0]
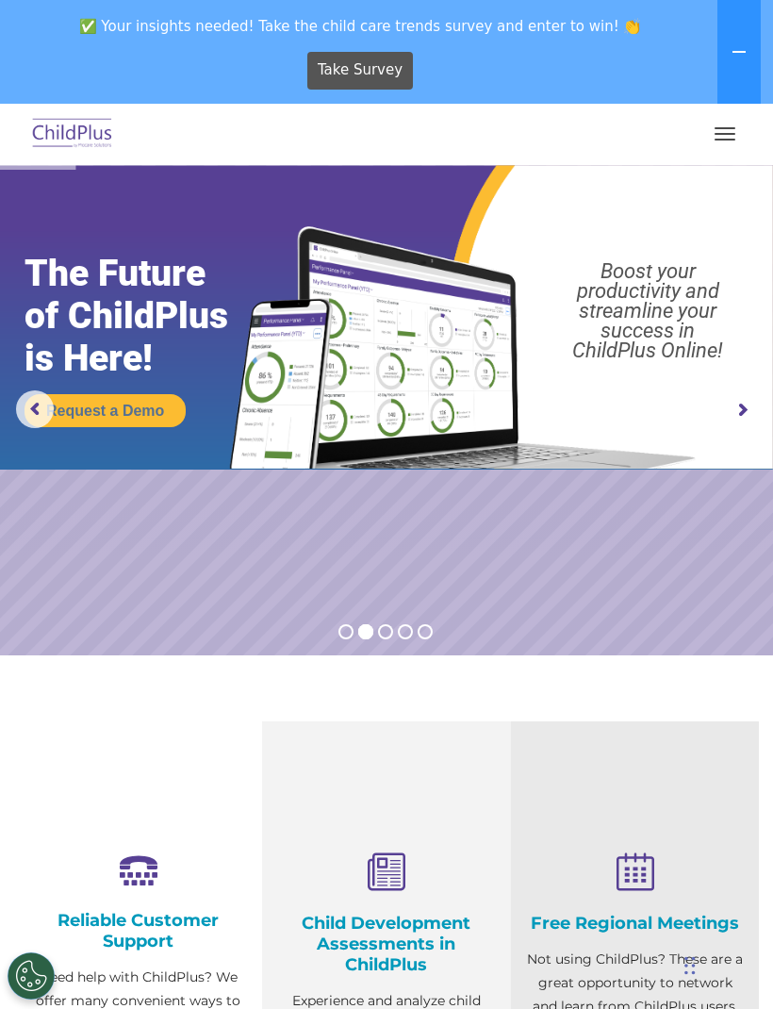
click at [738, 401] on rs-arrow at bounding box center [742, 410] width 38 height 38
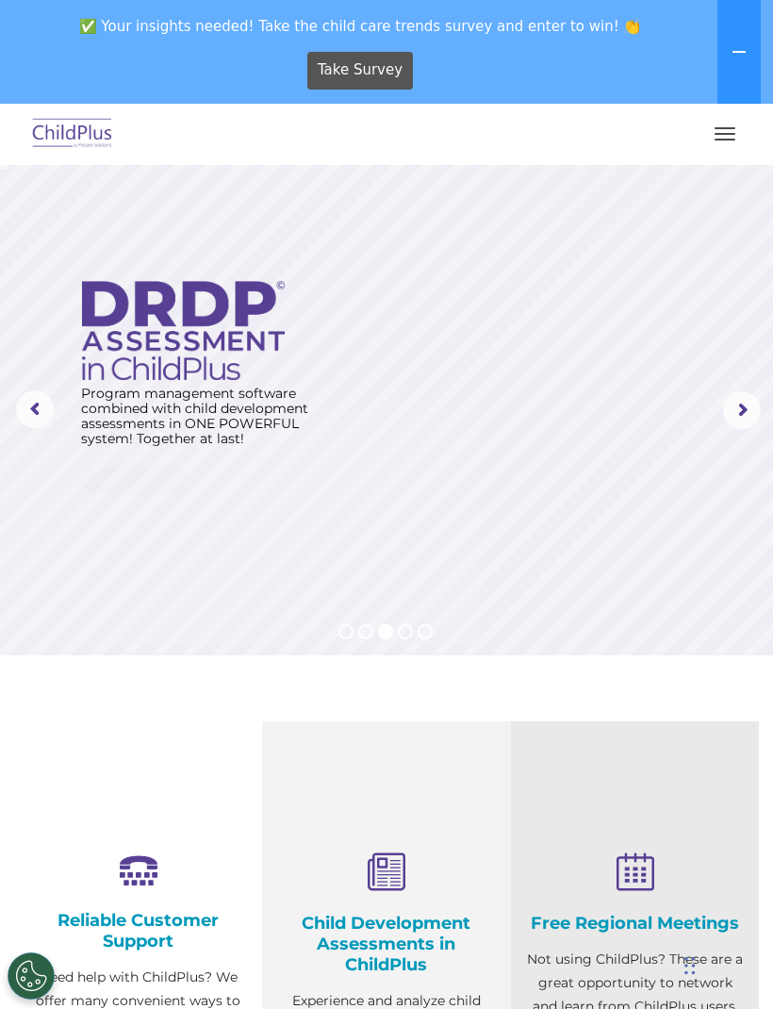
click at [748, 412] on rs-arrow at bounding box center [742, 410] width 38 height 38
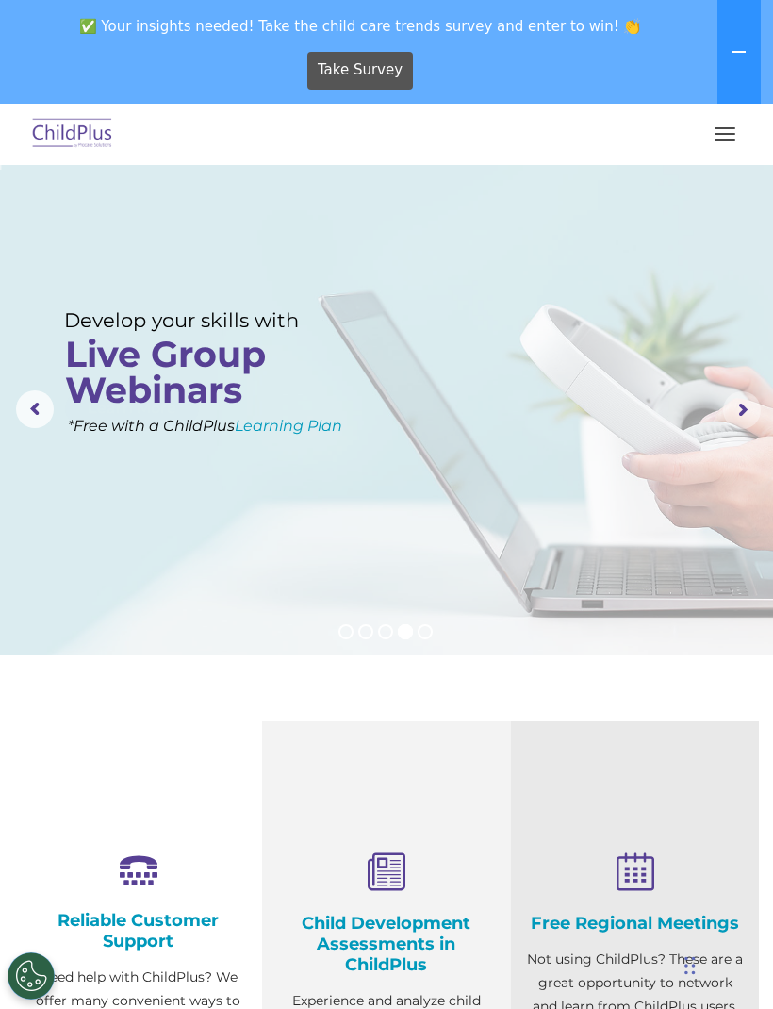
click at [739, 417] on rs-arrow at bounding box center [742, 410] width 38 height 38
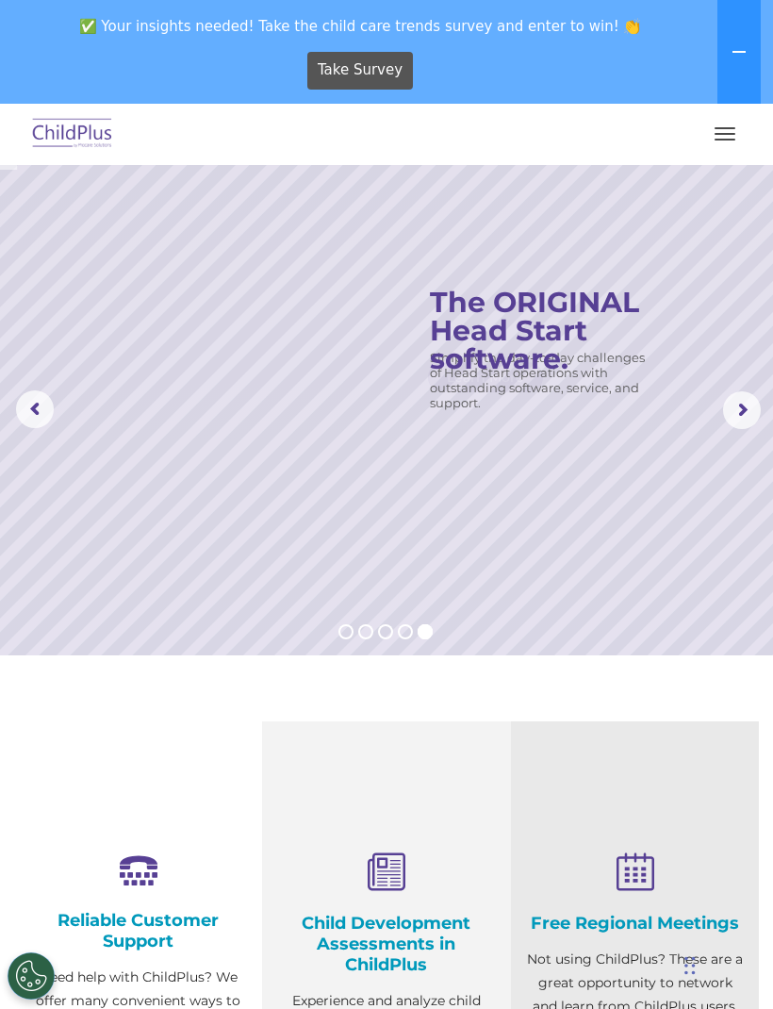
click at [738, 413] on rs-arrow at bounding box center [742, 410] width 38 height 38
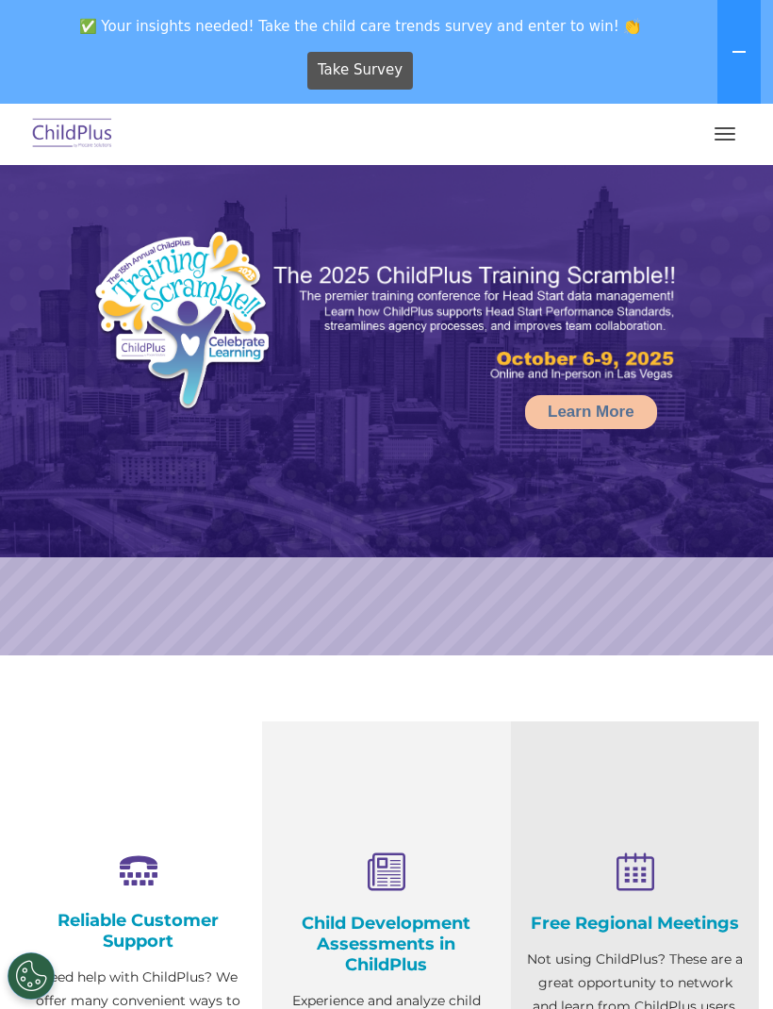
select select "MEDIUM"
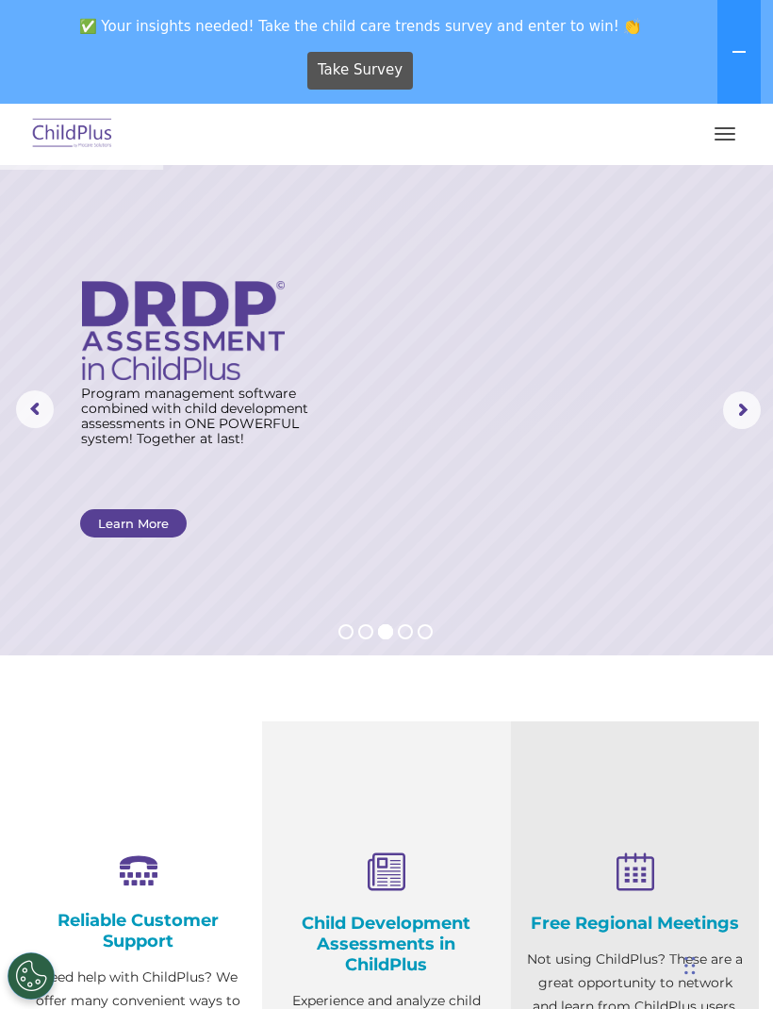
click at [86, 134] on img at bounding box center [72, 134] width 89 height 44
click at [83, 128] on img at bounding box center [72, 134] width 89 height 44
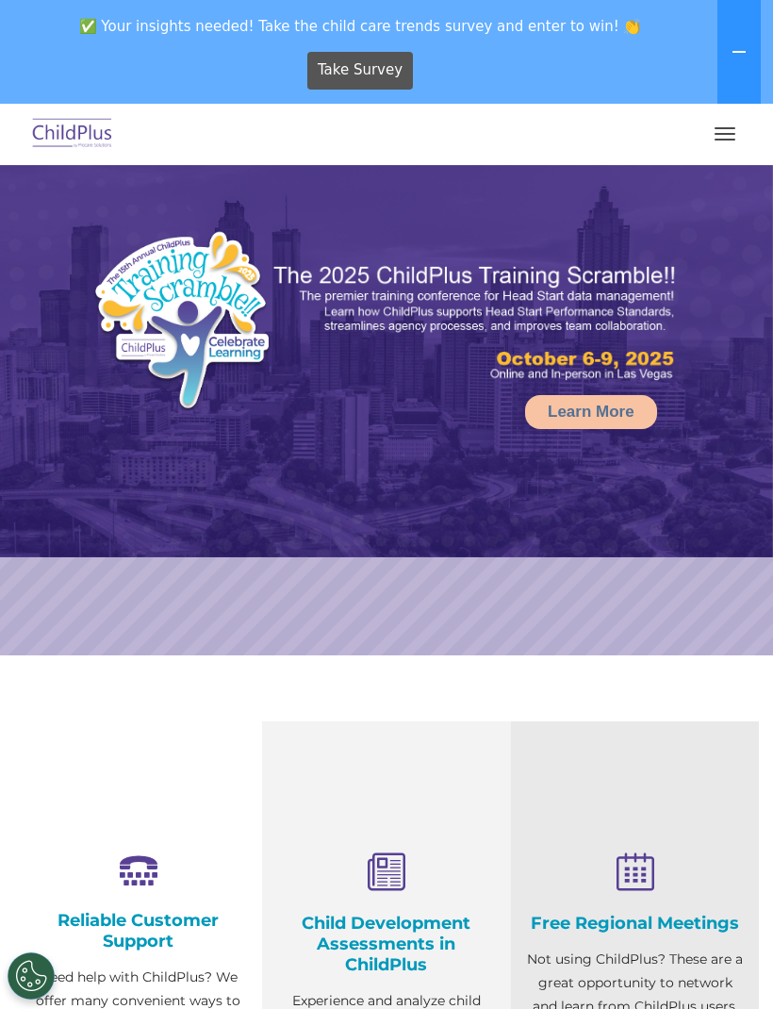
select select "MEDIUM"
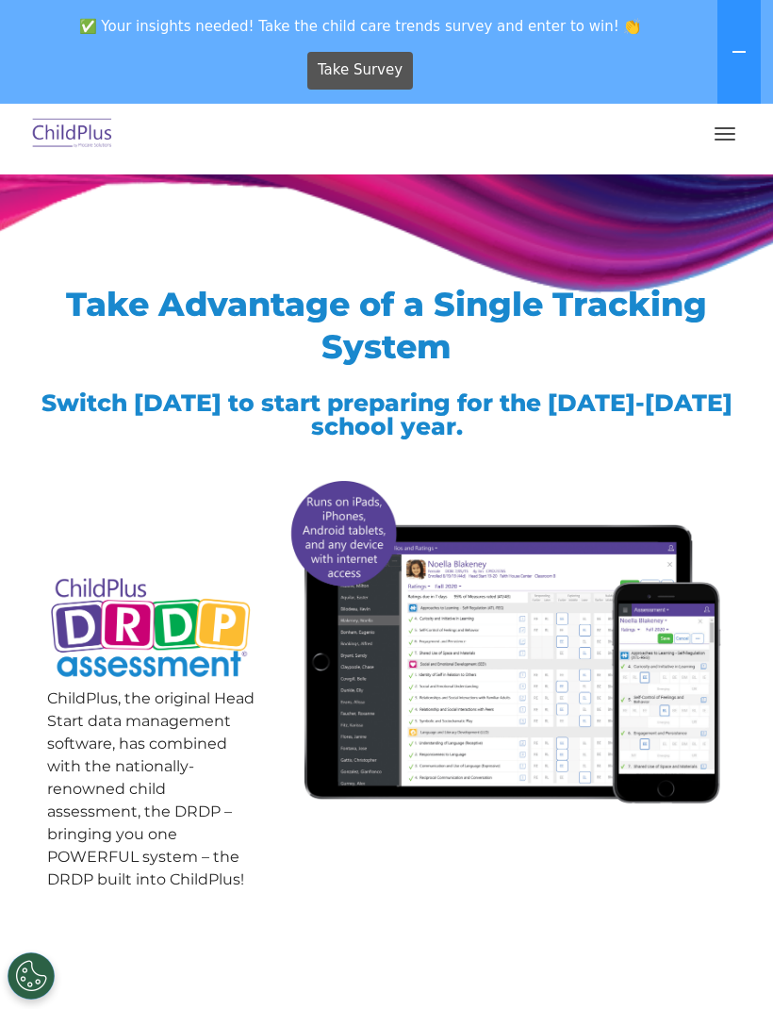
click at [726, 133] on span "button" at bounding box center [724, 134] width 21 height 2
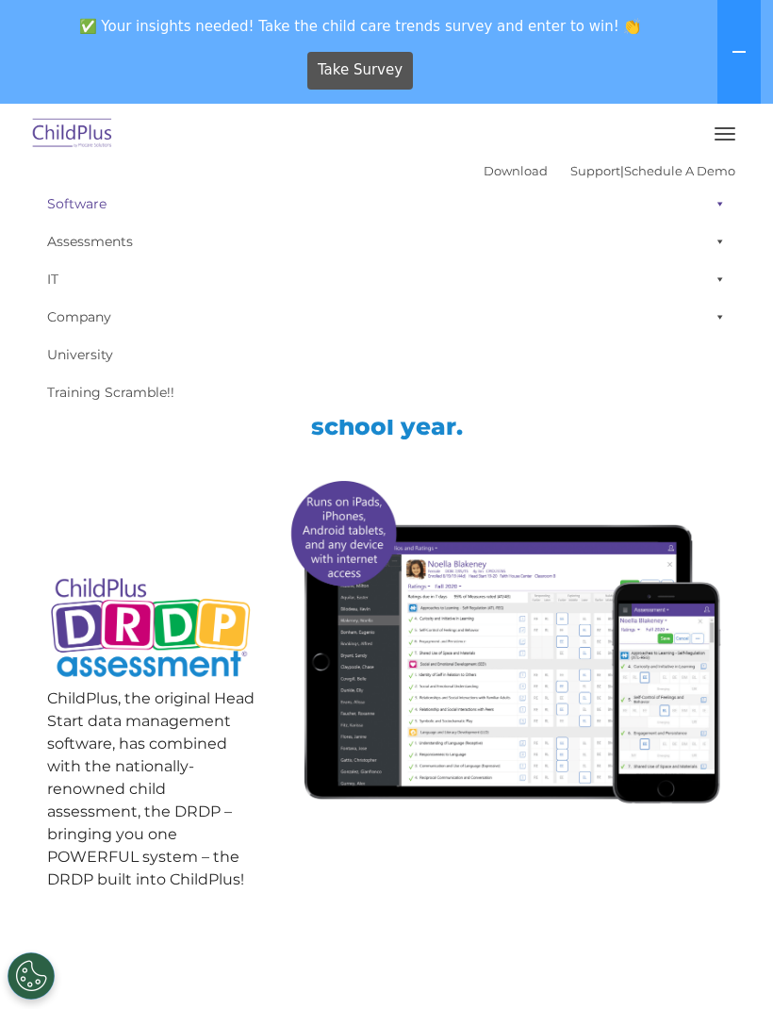
click at [74, 204] on link "Software" at bounding box center [386, 204] width 697 height 38
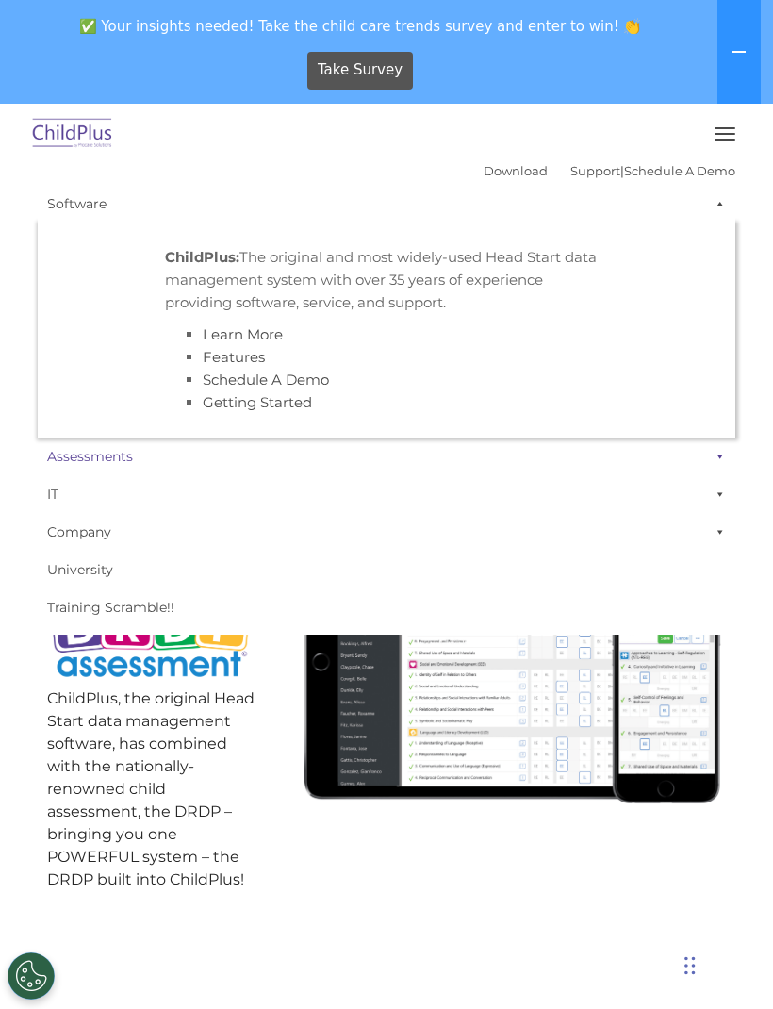
click at [397, 455] on link "Assessments" at bounding box center [386, 456] width 697 height 38
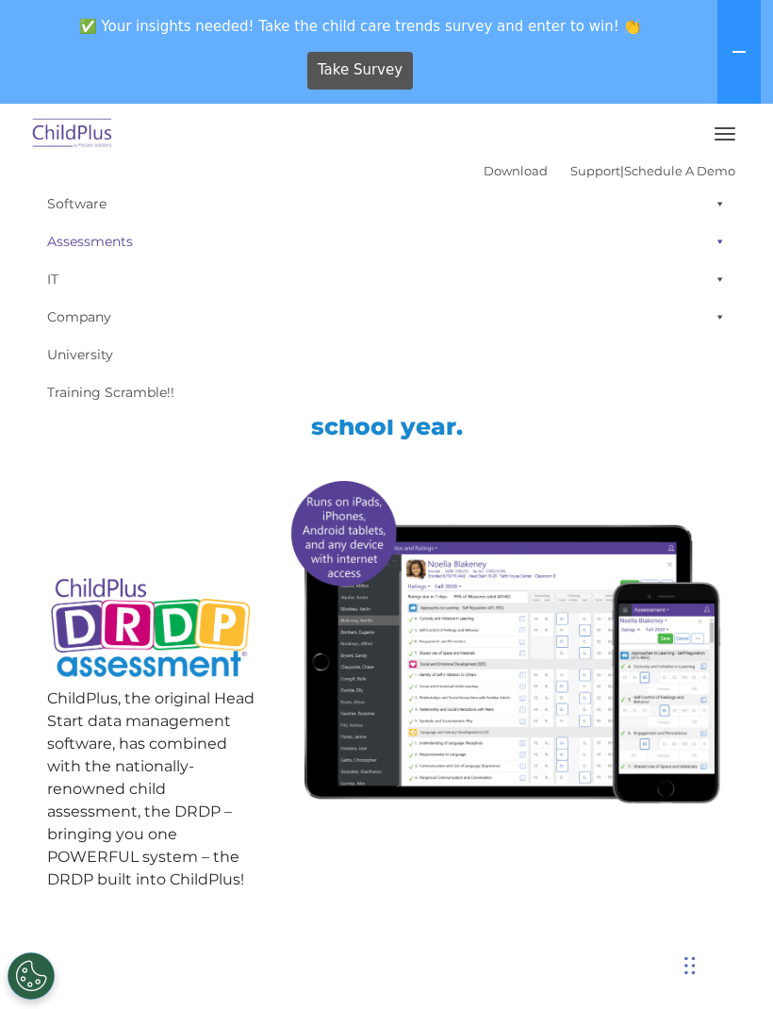
click at [68, 244] on link "Assessments" at bounding box center [386, 241] width 697 height 38
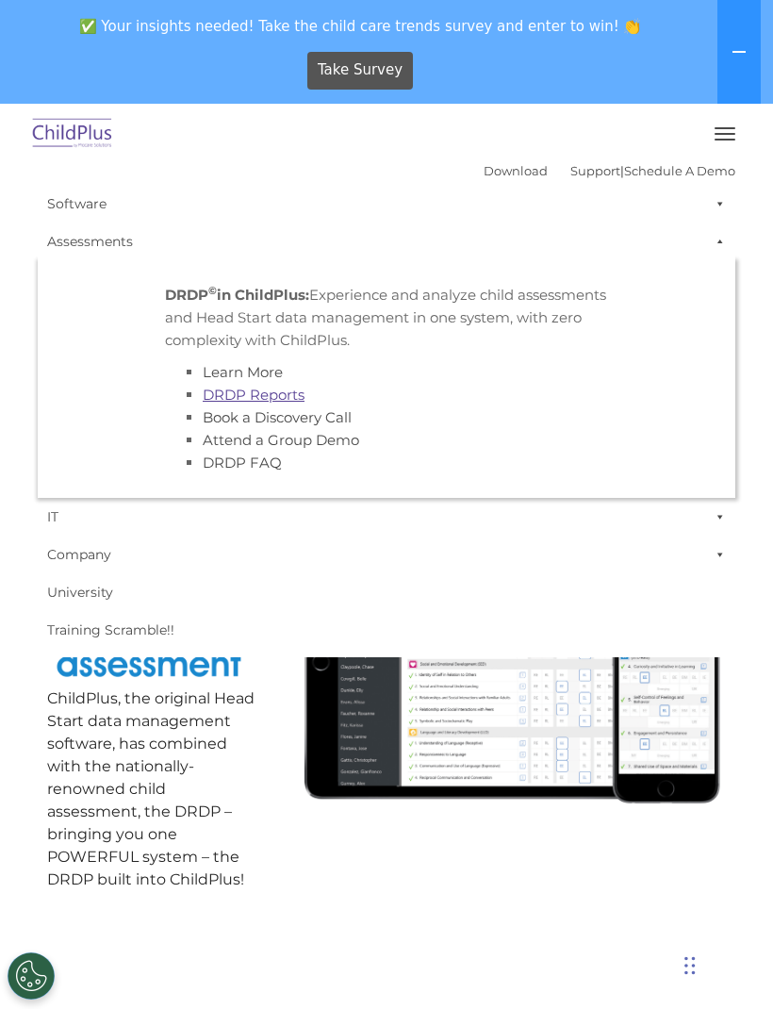
click at [283, 387] on link "DRDP Reports" at bounding box center [254, 394] width 102 height 18
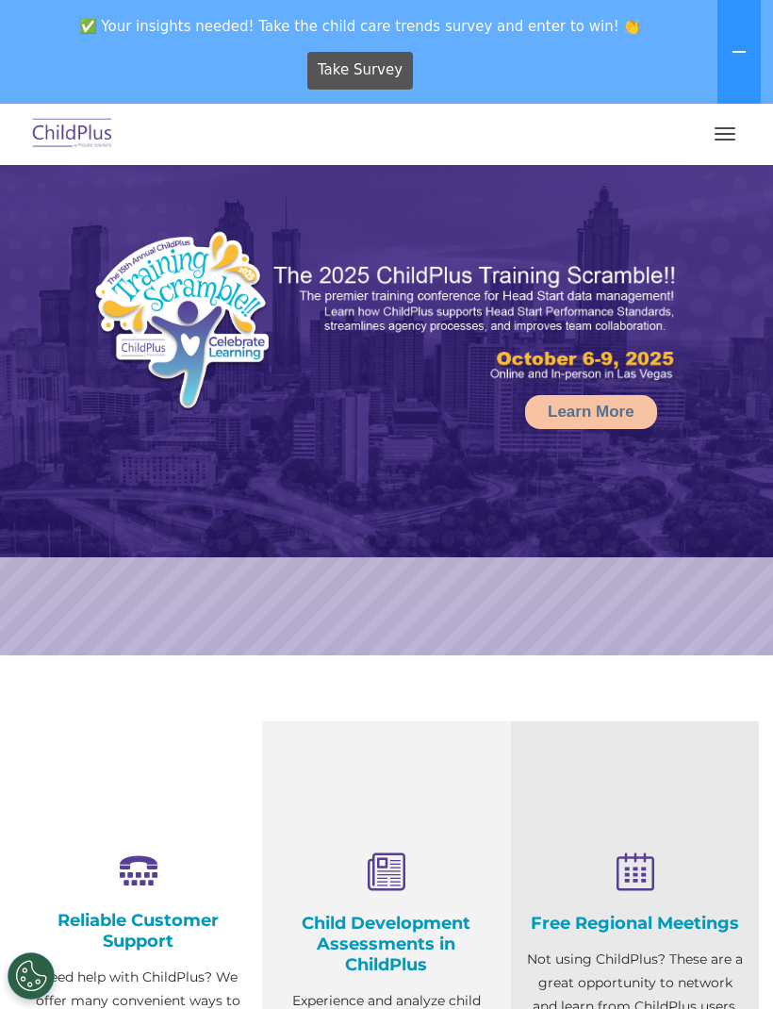
select select "MEDIUM"
click at [728, 142] on button "button" at bounding box center [725, 134] width 40 height 30
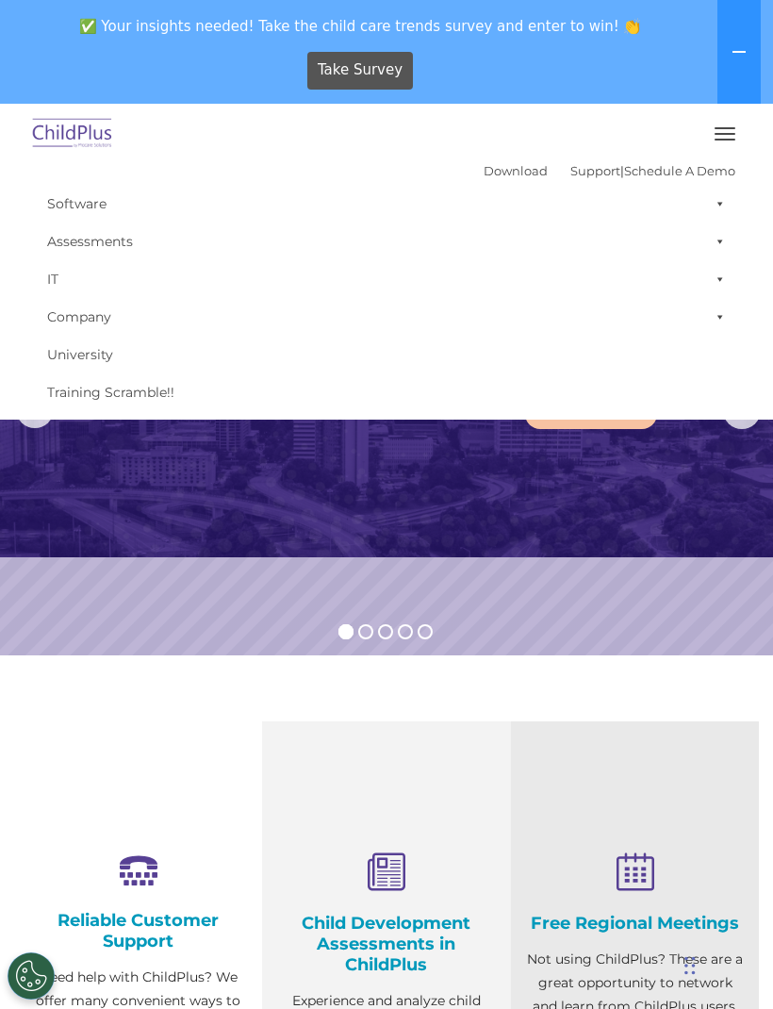
click at [703, 500] on img at bounding box center [386, 361] width 773 height 392
